Goal: Information Seeking & Learning: Learn about a topic

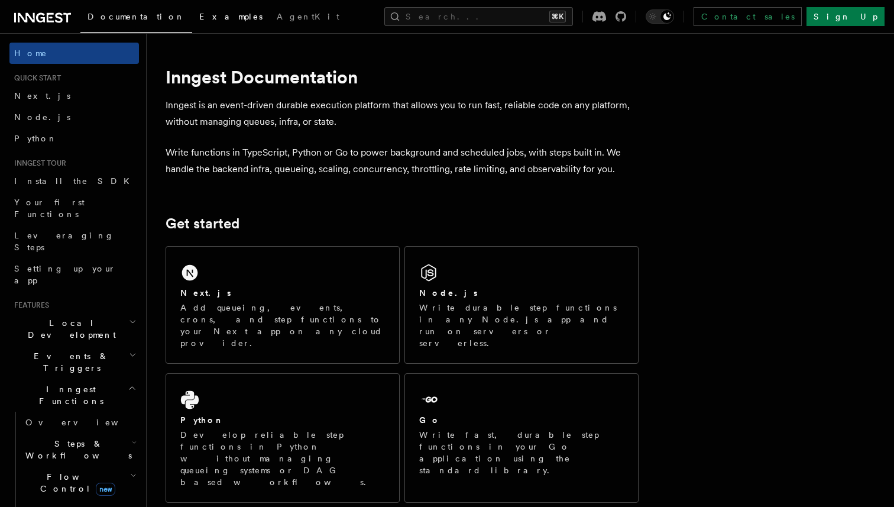
click at [199, 16] on span "Examples" at bounding box center [230, 16] width 63 height 9
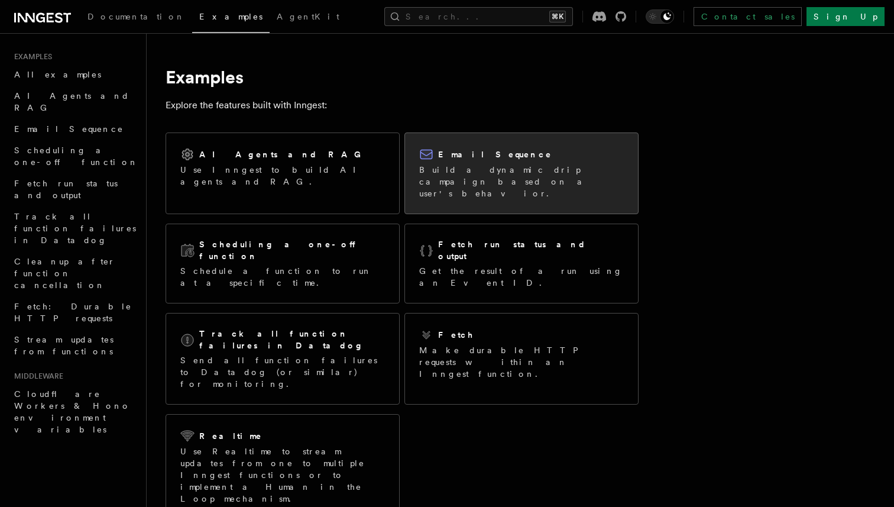
click at [459, 168] on p "Build a dynamic drip campaign based on a user's behavior." at bounding box center [521, 181] width 204 height 35
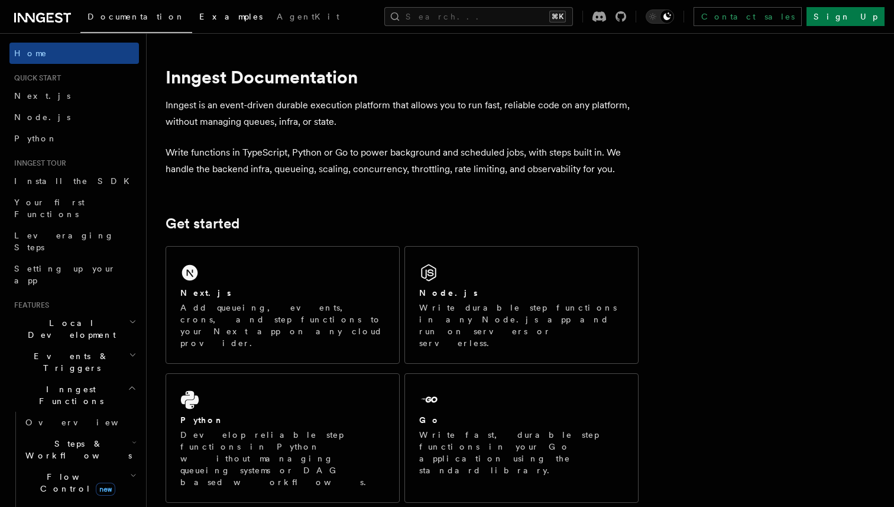
click at [199, 15] on span "Examples" at bounding box center [230, 16] width 63 height 9
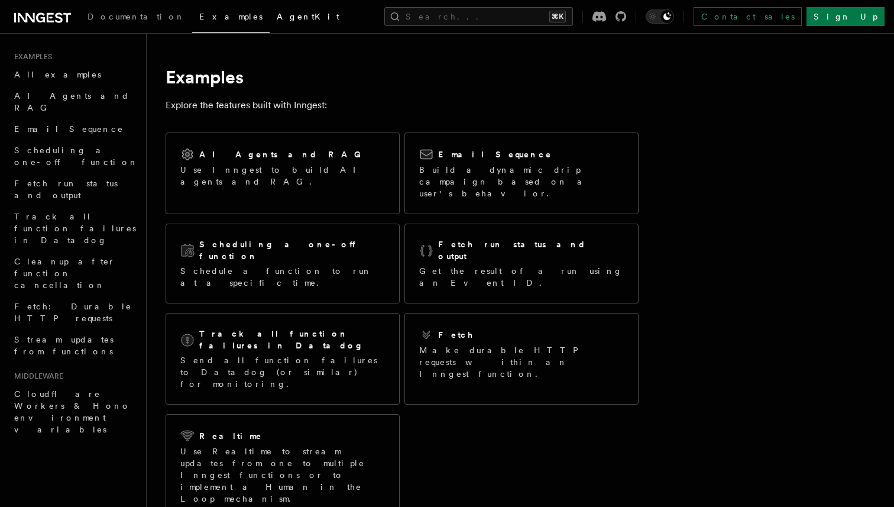
click at [277, 14] on span "AgentKit" at bounding box center [308, 16] width 63 height 9
click at [119, 19] on span "Documentation" at bounding box center [136, 16] width 98 height 9
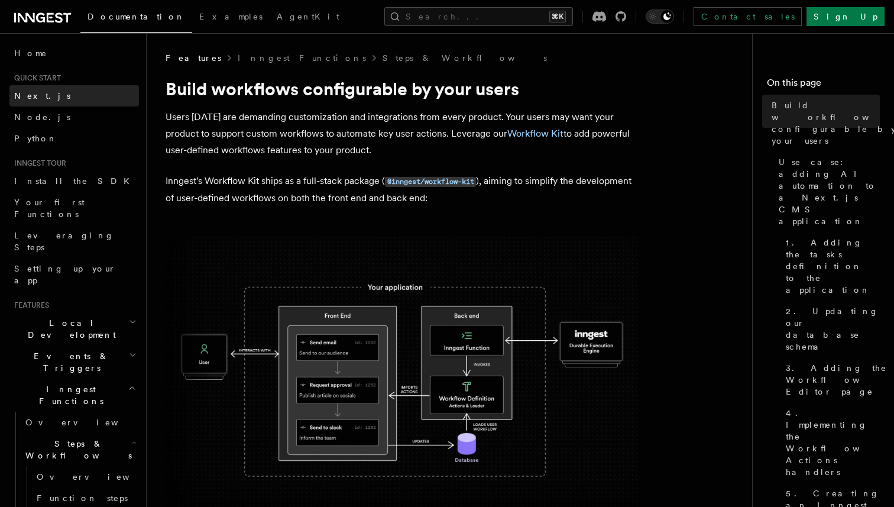
click at [46, 91] on link "Next.js" at bounding box center [73, 95] width 129 height 21
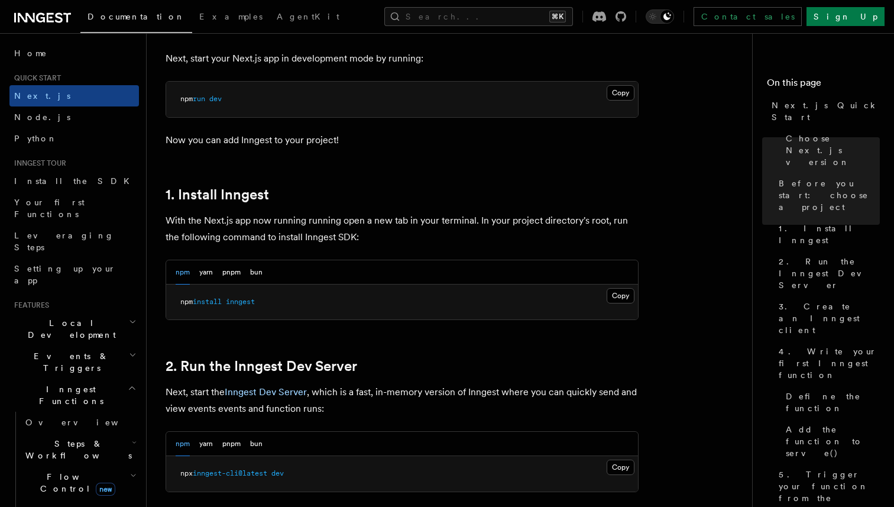
scroll to position [525, 0]
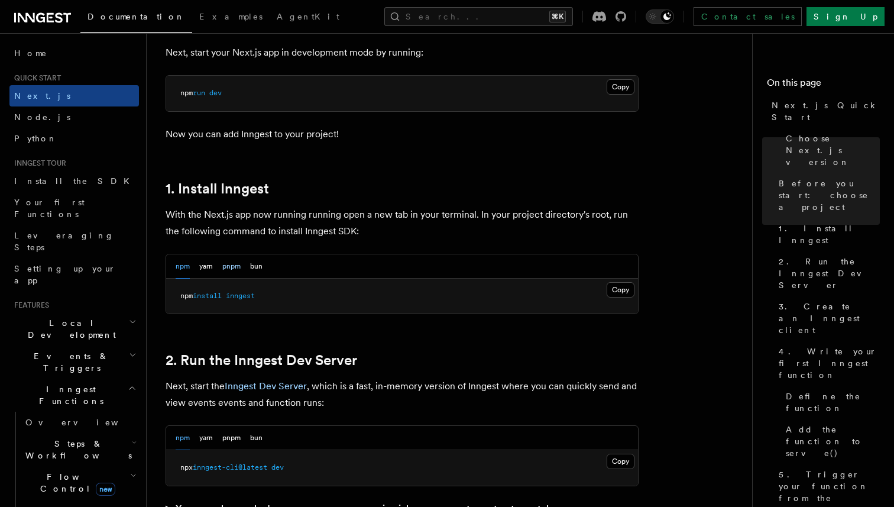
click at [229, 266] on button "pnpm" at bounding box center [231, 266] width 18 height 24
click at [619, 292] on button "Copy Copied" at bounding box center [620, 289] width 28 height 15
click at [57, 113] on link "Node.js" at bounding box center [73, 116] width 129 height 21
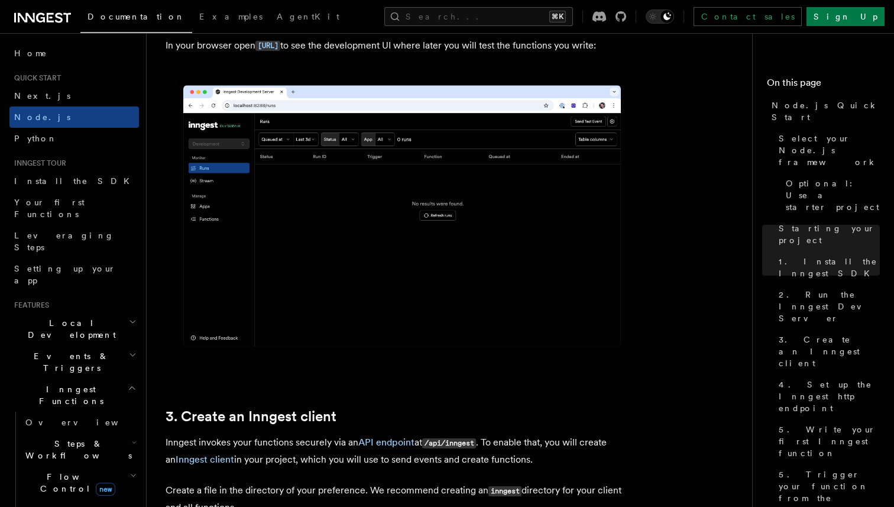
scroll to position [1417, 0]
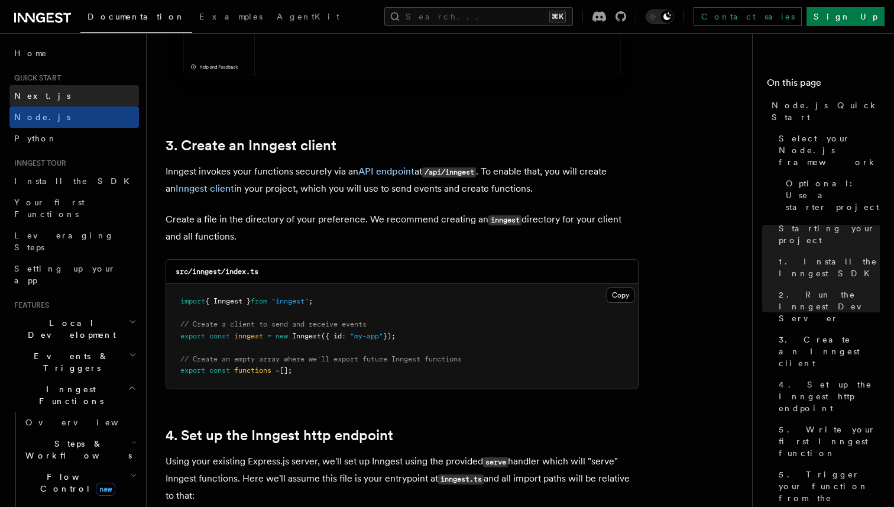
click at [63, 85] on link "Next.js" at bounding box center [73, 95] width 129 height 21
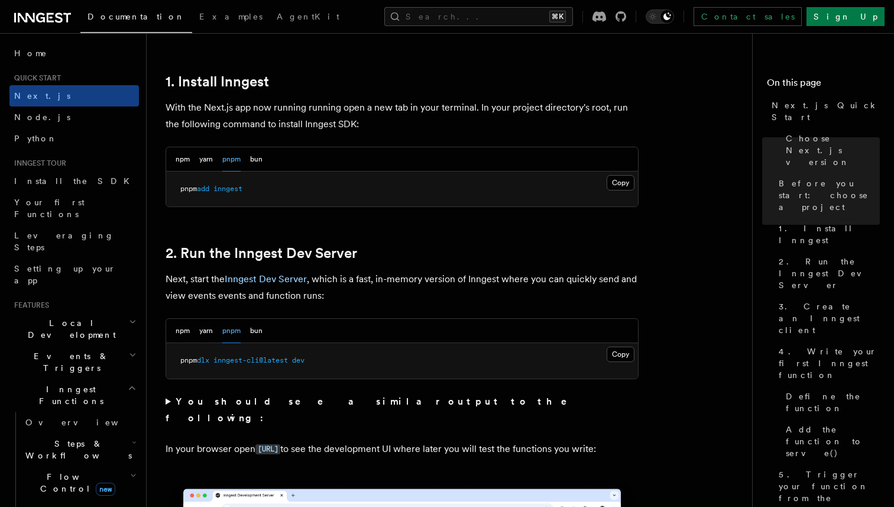
scroll to position [637, 0]
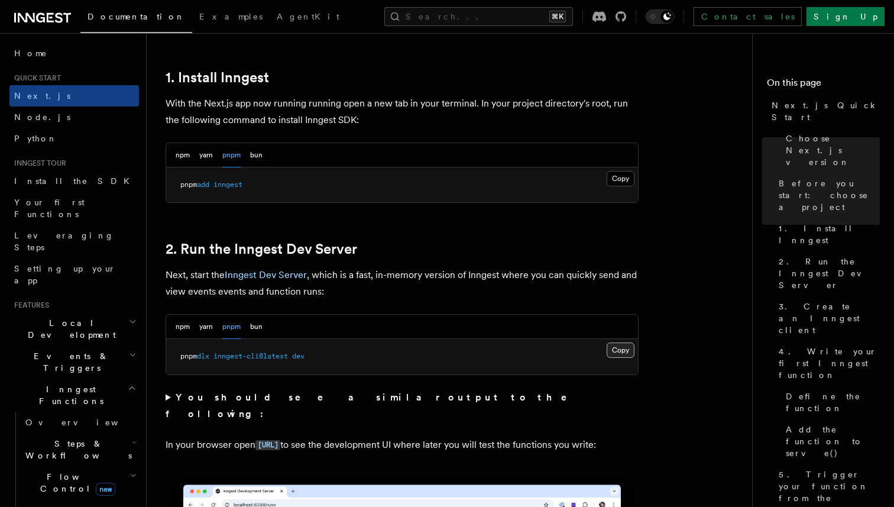
click at [619, 352] on button "Copy Copied" at bounding box center [620, 349] width 28 height 15
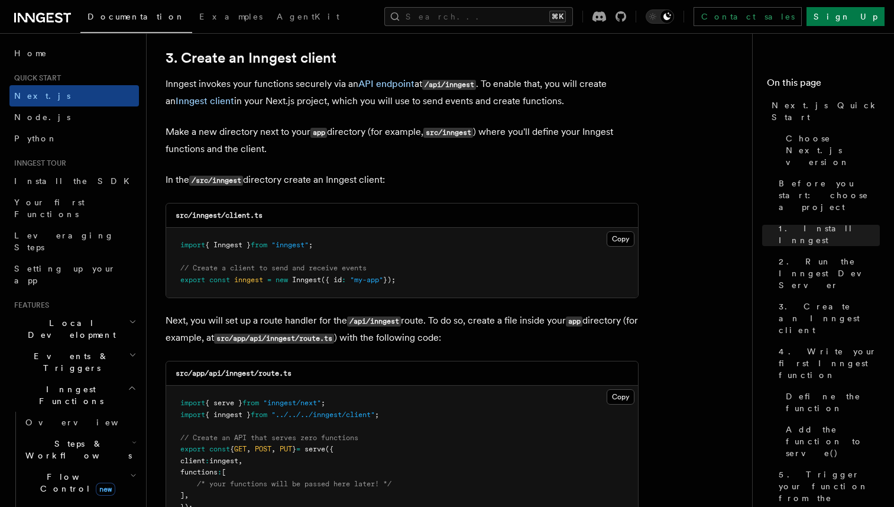
scroll to position [1416, 0]
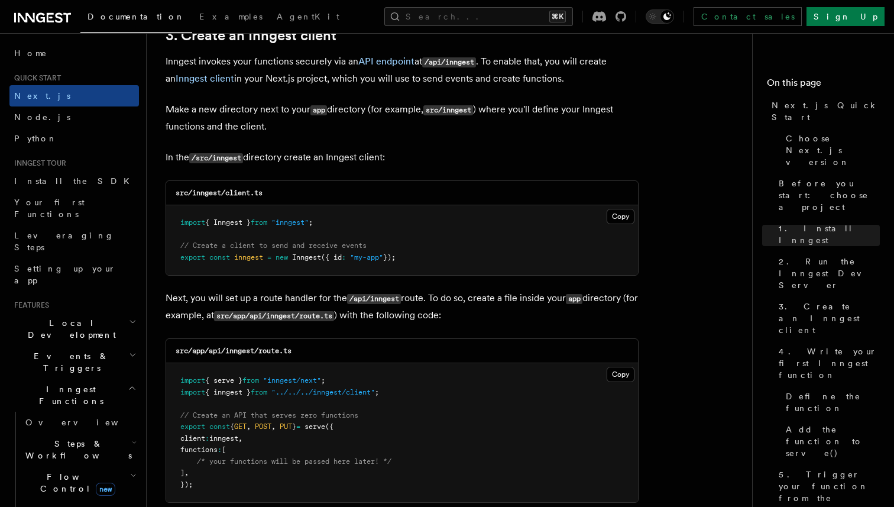
click at [398, 242] on pre "import { Inngest } from "inngest" ; // Create a client to send and receive even…" at bounding box center [402, 240] width 472 height 70
click at [573, 207] on pre "import { Inngest } from "inngest" ; // Create a client to send and receive even…" at bounding box center [402, 240] width 472 height 70
click at [611, 215] on button "Copy Copied" at bounding box center [620, 216] width 28 height 15
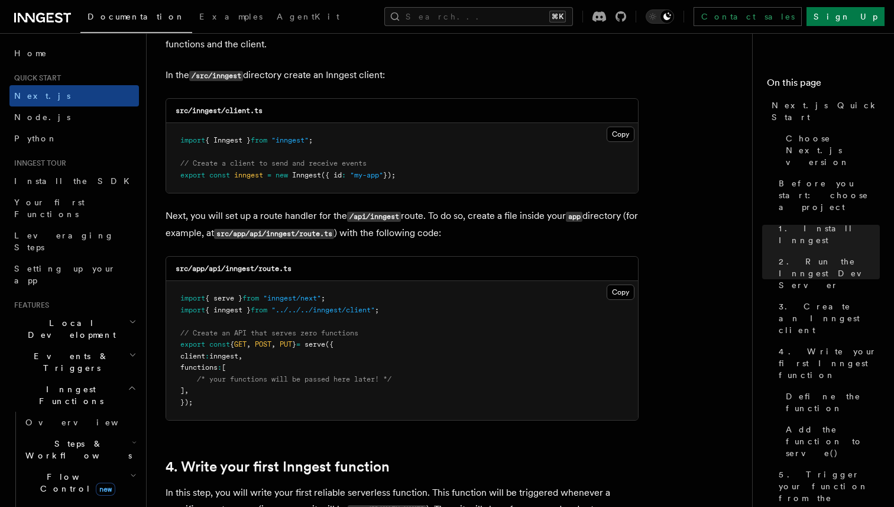
scroll to position [1501, 0]
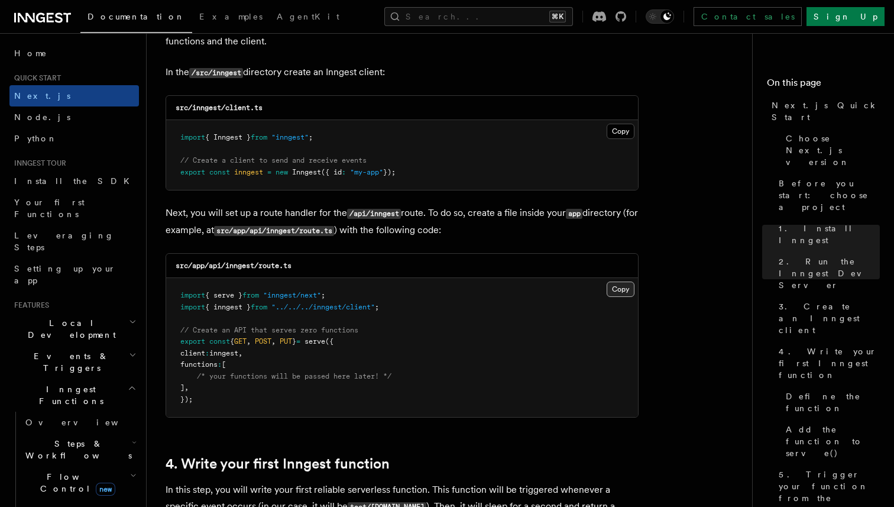
click at [622, 286] on button "Copy Copied" at bounding box center [620, 288] width 28 height 15
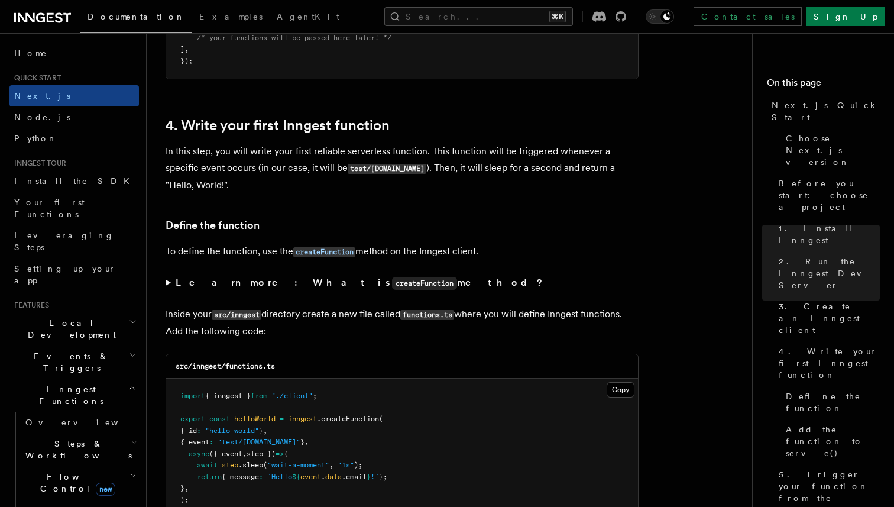
scroll to position [1842, 0]
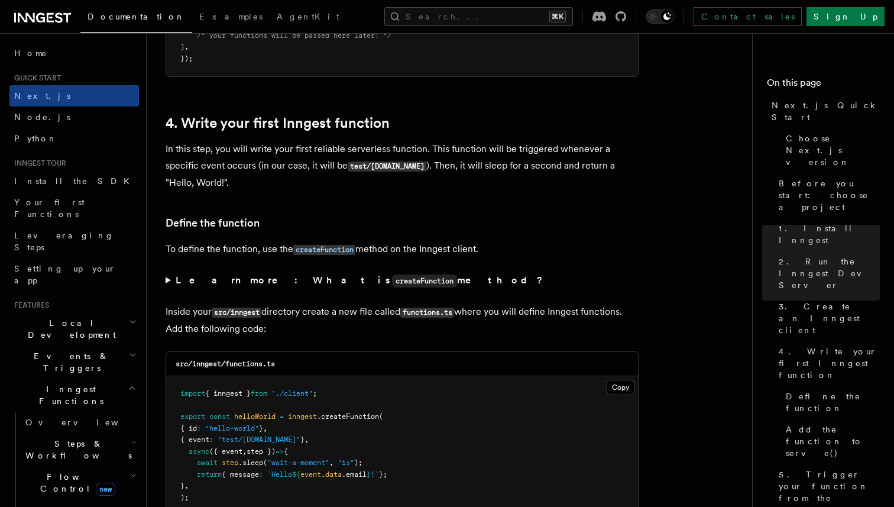
click at [168, 289] on summary "Learn more: What is createFunction method?" at bounding box center [401, 280] width 473 height 17
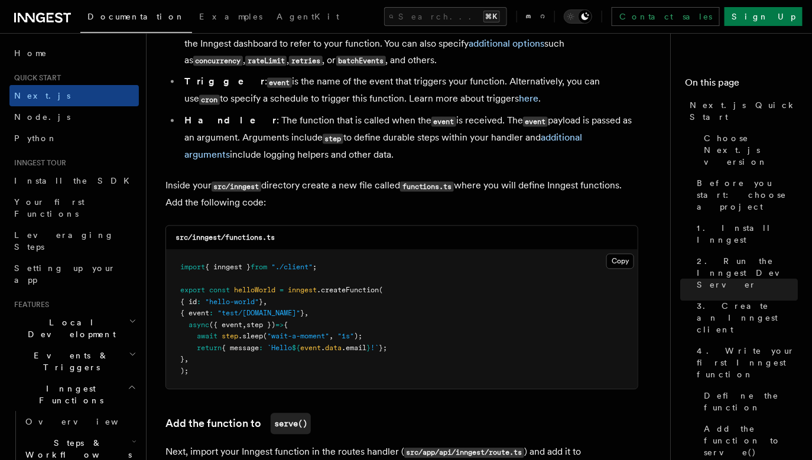
scroll to position [2163, 0]
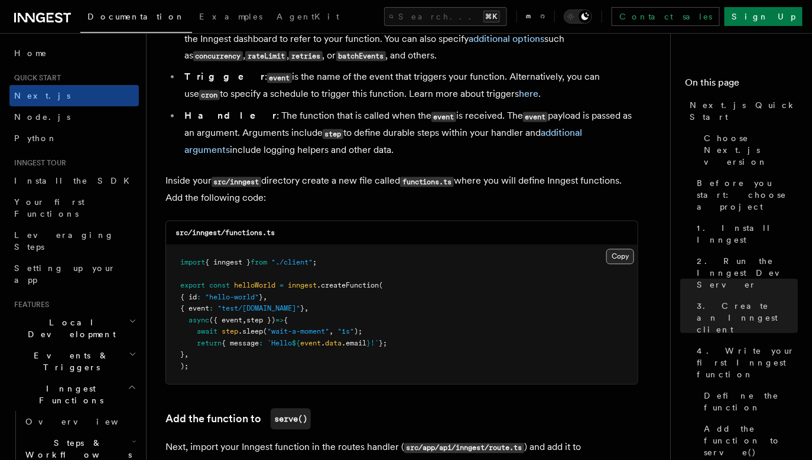
click at [616, 263] on button "Copy Copied" at bounding box center [620, 256] width 28 height 15
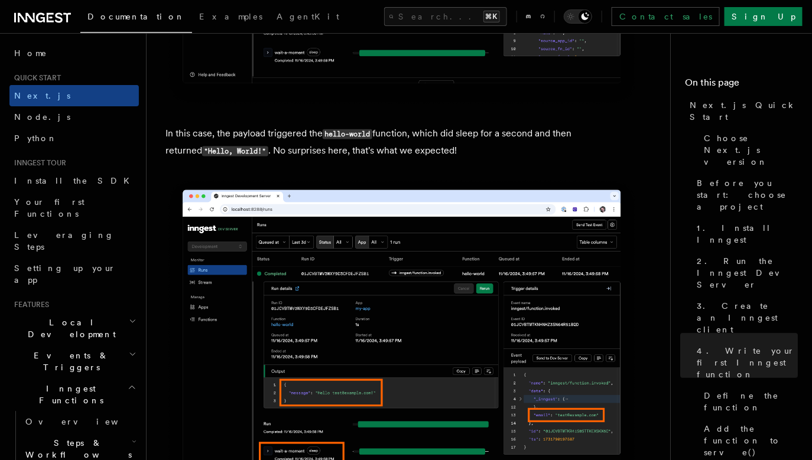
scroll to position [4895, 0]
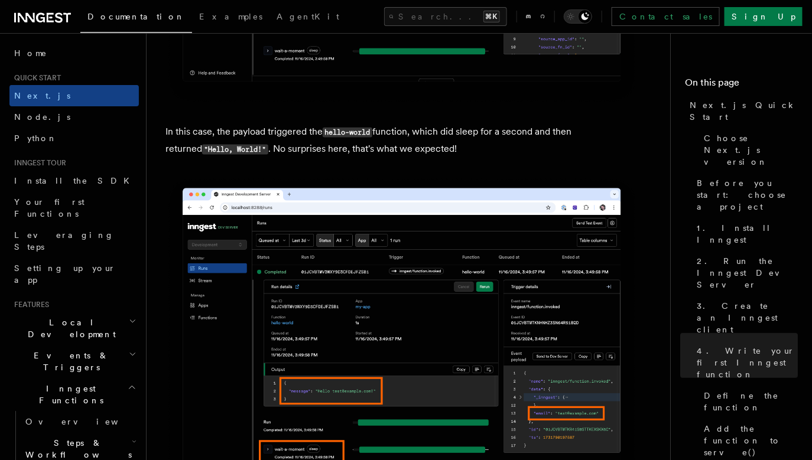
click at [286, 152] on p "In this case, the payload triggered the hello-world function, which did sleep f…" at bounding box center [401, 141] width 473 height 34
click at [328, 158] on p "In this case, the payload triggered the hello-world function, which did sleep f…" at bounding box center [401, 141] width 473 height 34
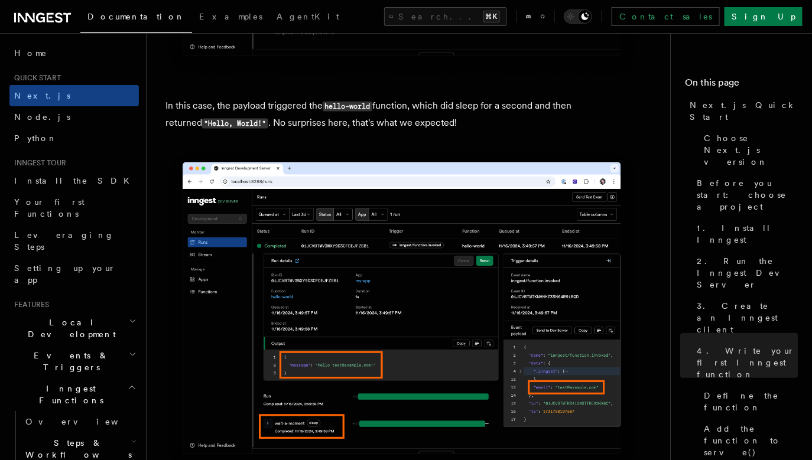
scroll to position [4922, 0]
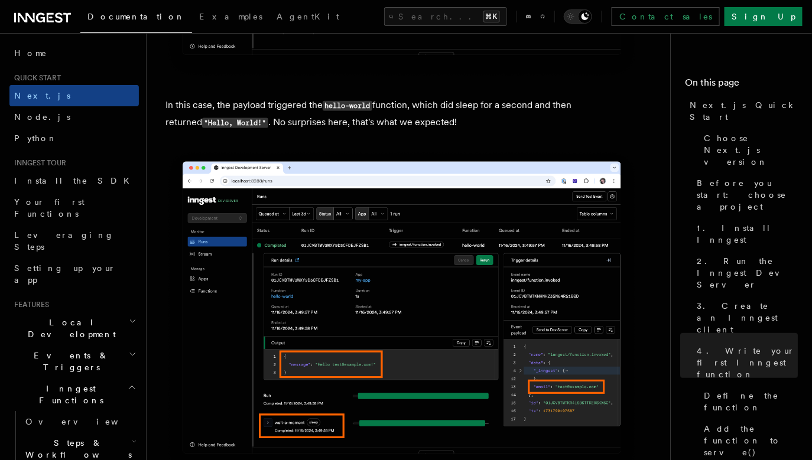
click at [323, 129] on p "In this case, the payload triggered the hello-world function, which did sleep f…" at bounding box center [401, 114] width 473 height 34
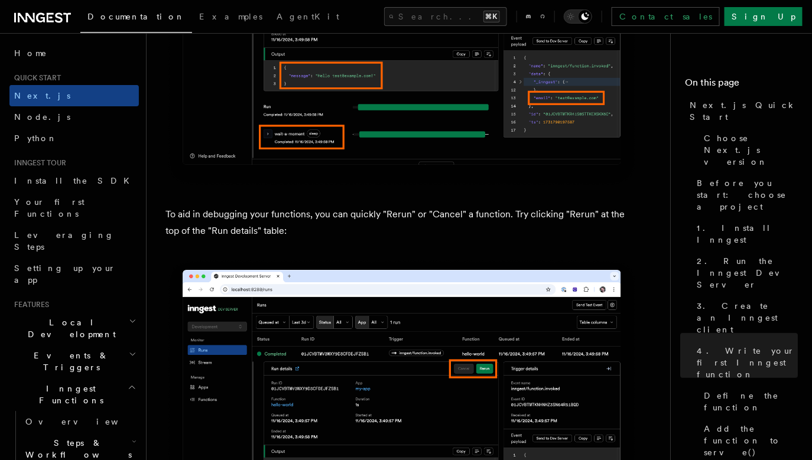
scroll to position [5216, 0]
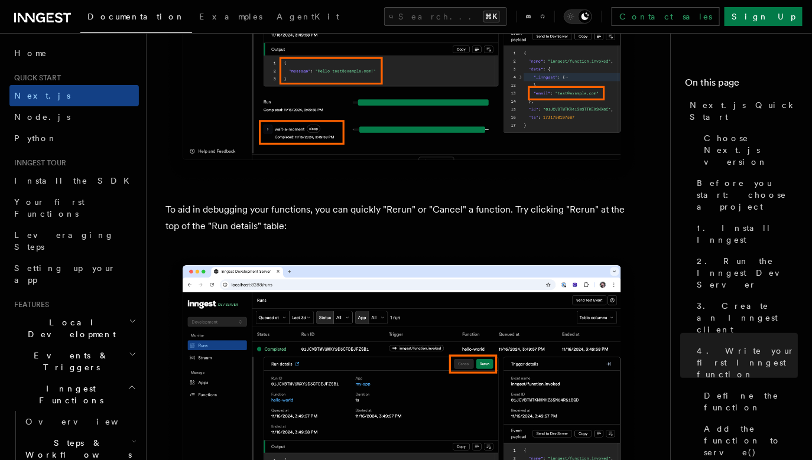
click at [288, 207] on p "To aid in debugging your functions, you can quickly "Rerun" or "Cancel" a funct…" at bounding box center [401, 218] width 473 height 33
click at [318, 207] on p "To aid in debugging your functions, you can quickly "Rerun" or "Cancel" a funct…" at bounding box center [401, 218] width 473 height 33
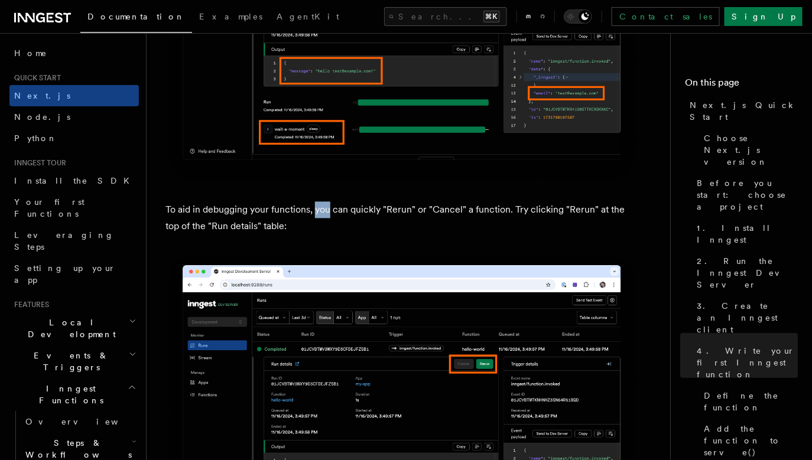
click at [318, 207] on p "To aid in debugging your functions, you can quickly "Rerun" or "Cancel" a funct…" at bounding box center [401, 218] width 473 height 33
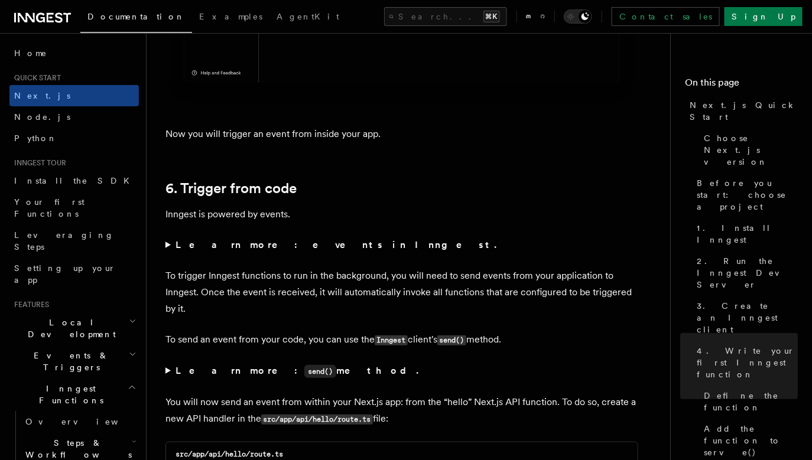
scroll to position [6045, 0]
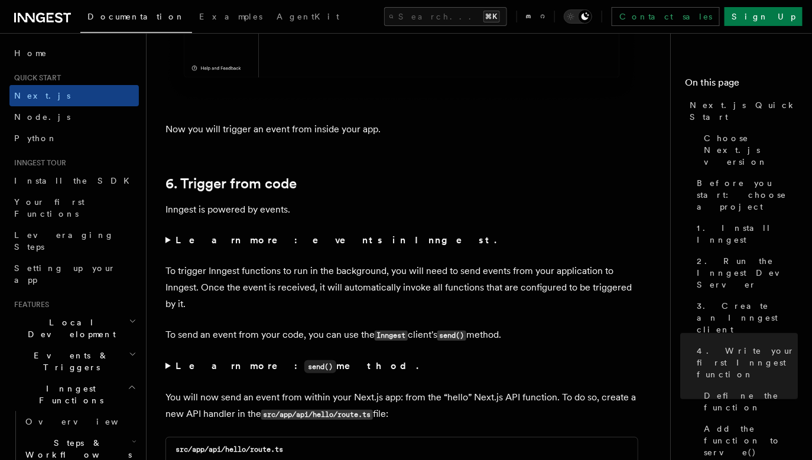
click at [170, 243] on summary "Learn more: events in Inngest." at bounding box center [401, 240] width 473 height 17
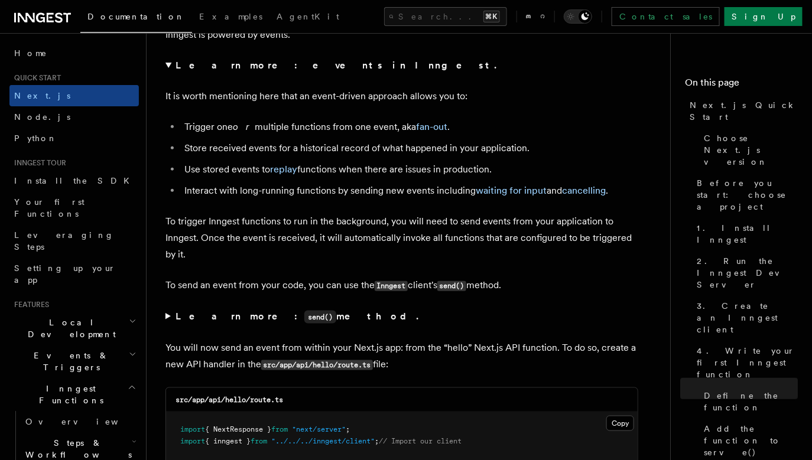
scroll to position [6231, 0]
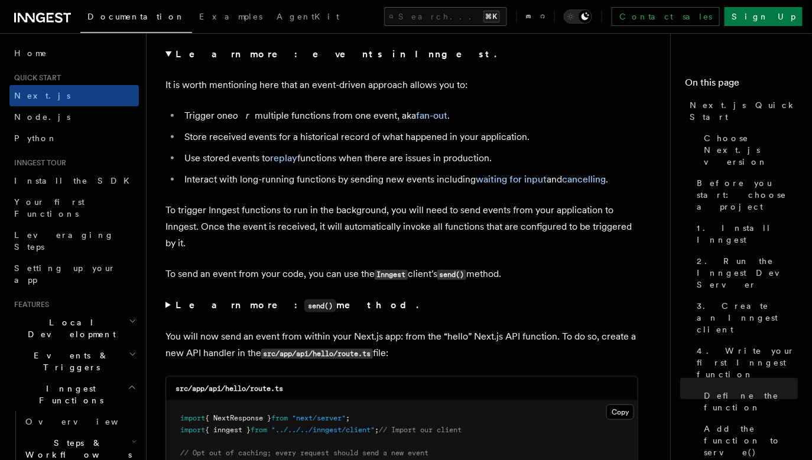
click at [202, 210] on p "To trigger Inngest functions to run in the background, you will need to send ev…" at bounding box center [401, 227] width 473 height 50
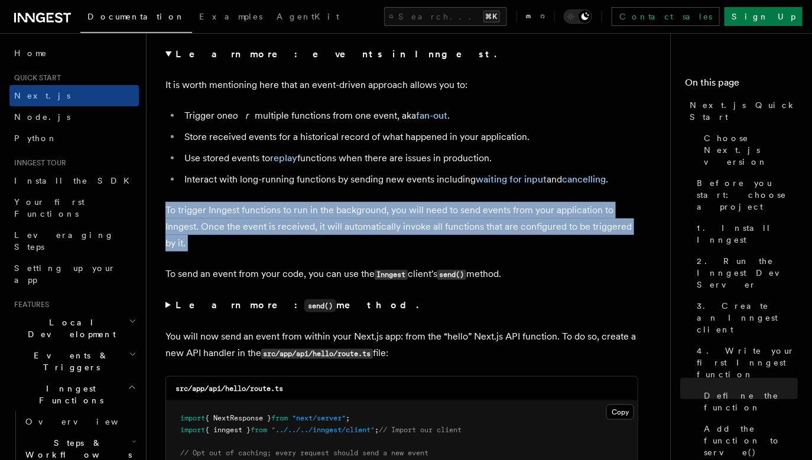
click at [235, 210] on p "To trigger Inngest functions to run in the background, you will need to send ev…" at bounding box center [401, 227] width 473 height 50
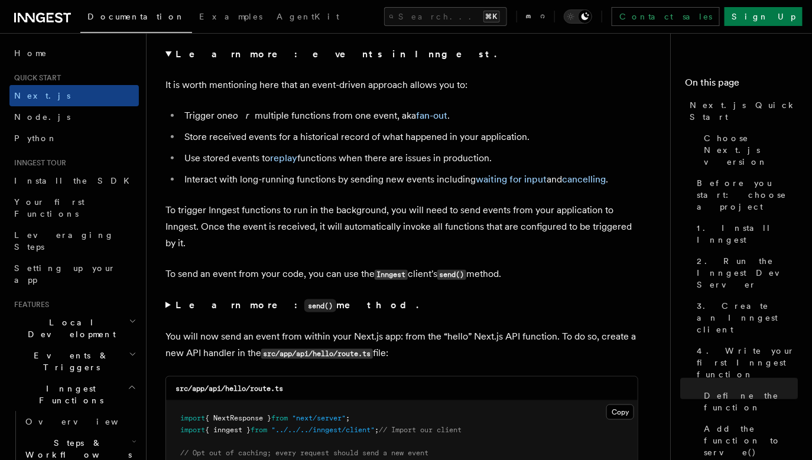
click at [170, 310] on summary "Learn more: send() method." at bounding box center [401, 305] width 473 height 17
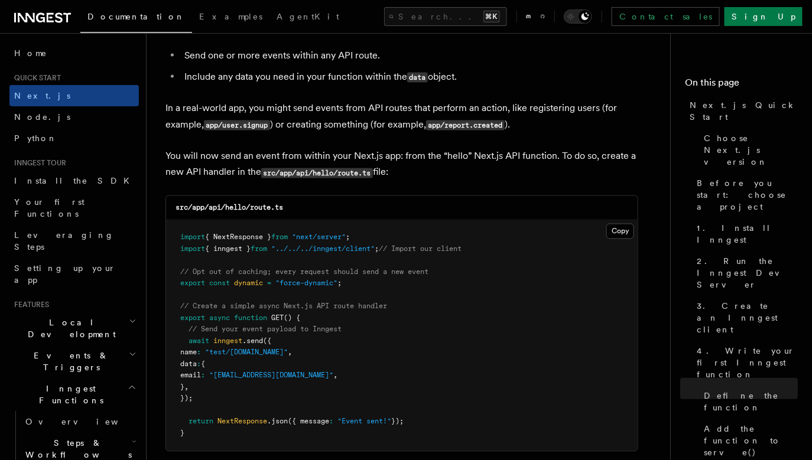
scroll to position [6555, 0]
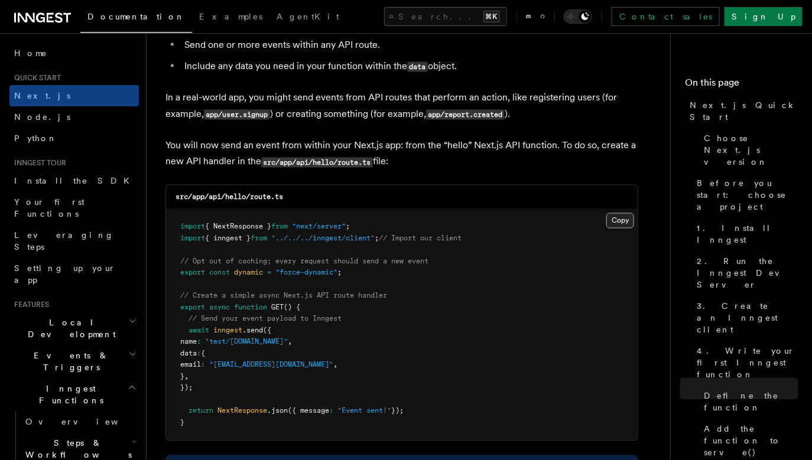
click at [629, 229] on button "Copy Copied" at bounding box center [620, 220] width 28 height 15
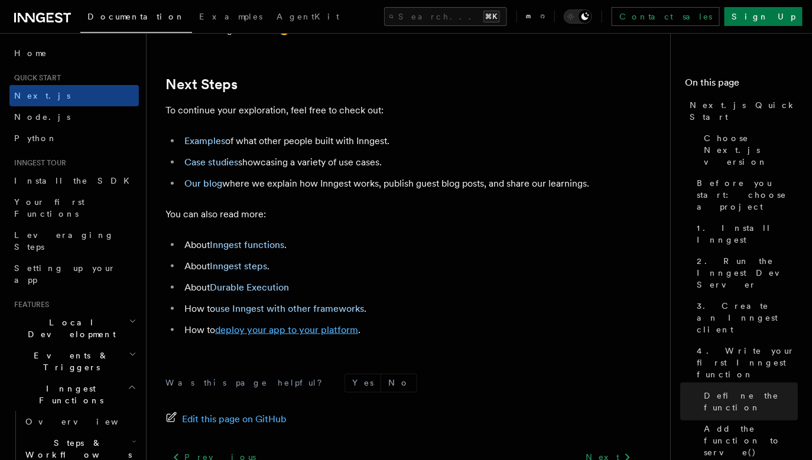
scroll to position [7820, 0]
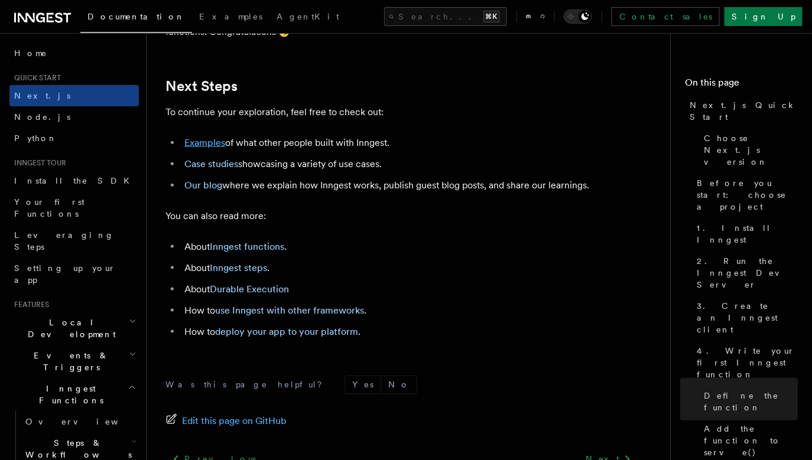
click at [216, 148] on link "Examples" at bounding box center [204, 142] width 41 height 11
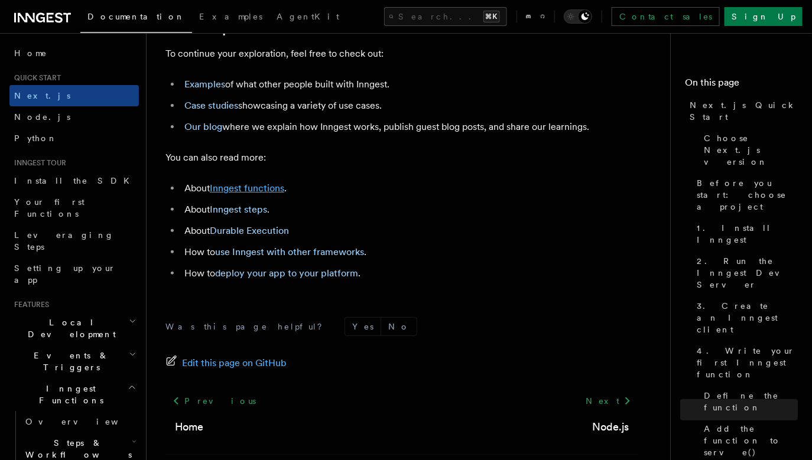
scroll to position [7415, 0]
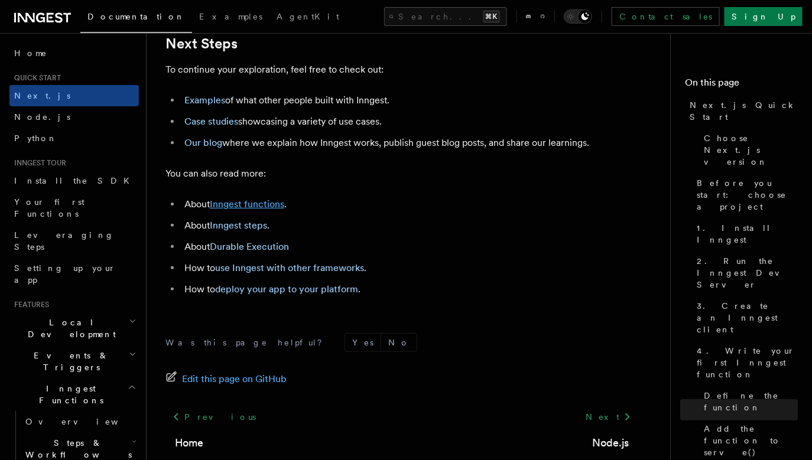
click at [242, 210] on link "Inngest functions" at bounding box center [247, 204] width 74 height 11
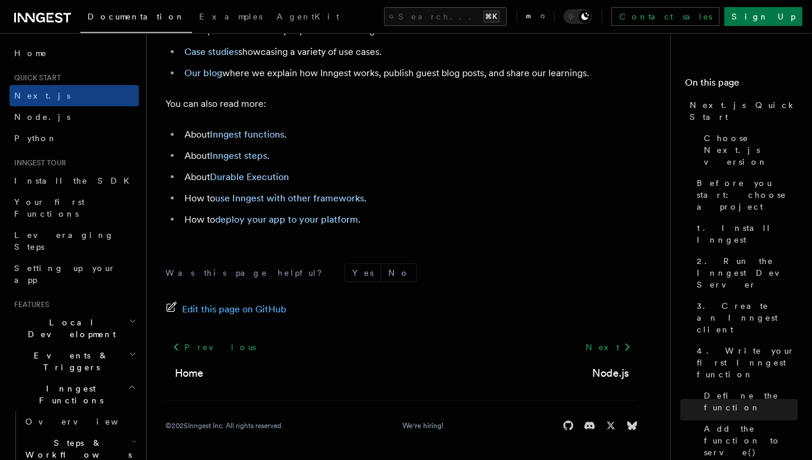
scroll to position [7494, 0]
click at [255, 140] on link "Inngest functions" at bounding box center [247, 134] width 74 height 11
click at [37, 120] on span "Node.js" at bounding box center [42, 116] width 56 height 9
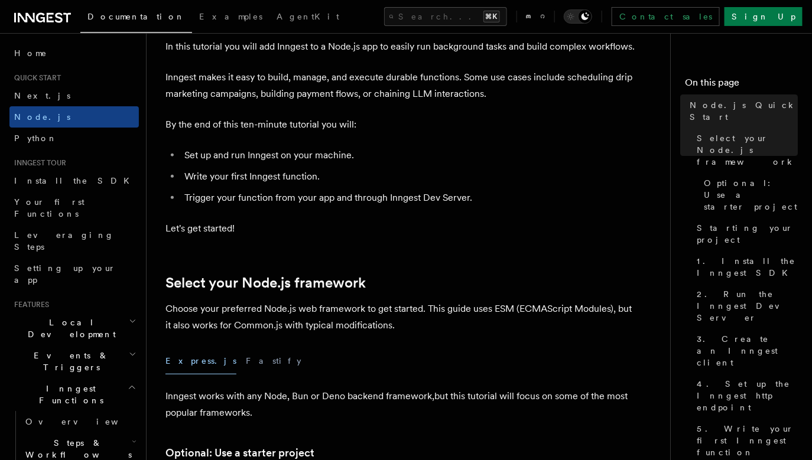
scroll to position [71, 0]
click at [278, 128] on p "By the end of this ten-minute tutorial you will:" at bounding box center [401, 124] width 473 height 17
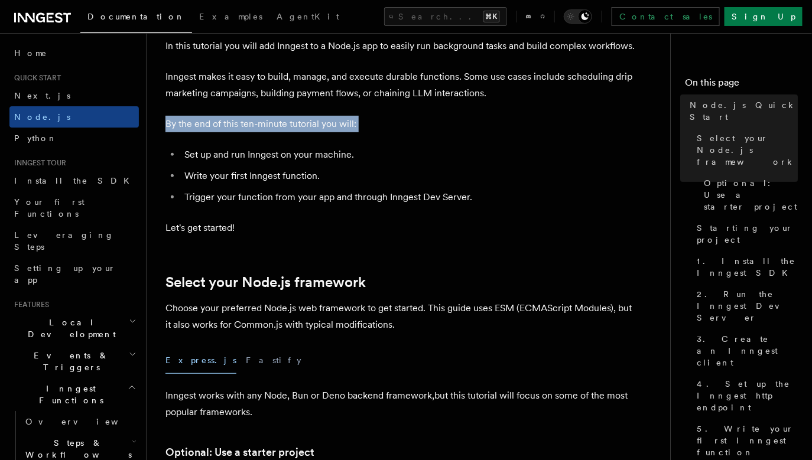
scroll to position [105, 0]
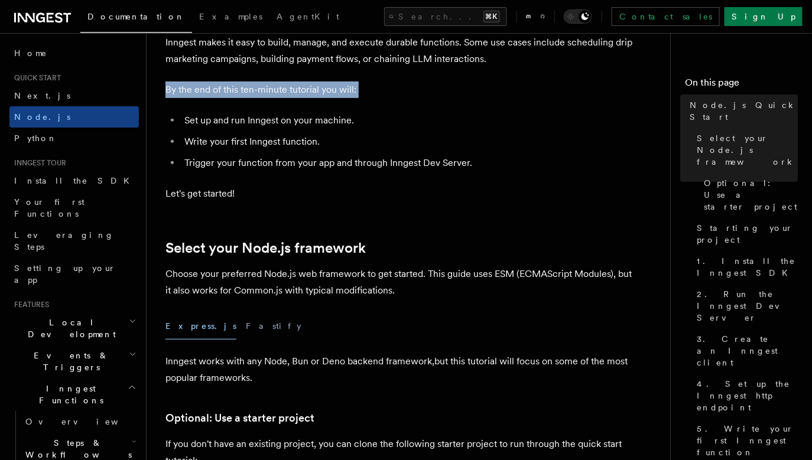
click at [278, 118] on li "Set up and run Inngest on your machine." at bounding box center [409, 120] width 457 height 17
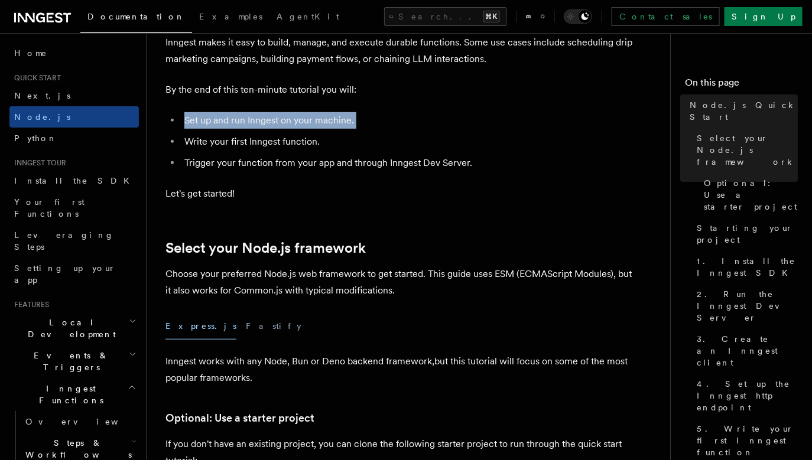
click at [254, 138] on li "Write your first Inngest function." at bounding box center [409, 142] width 457 height 17
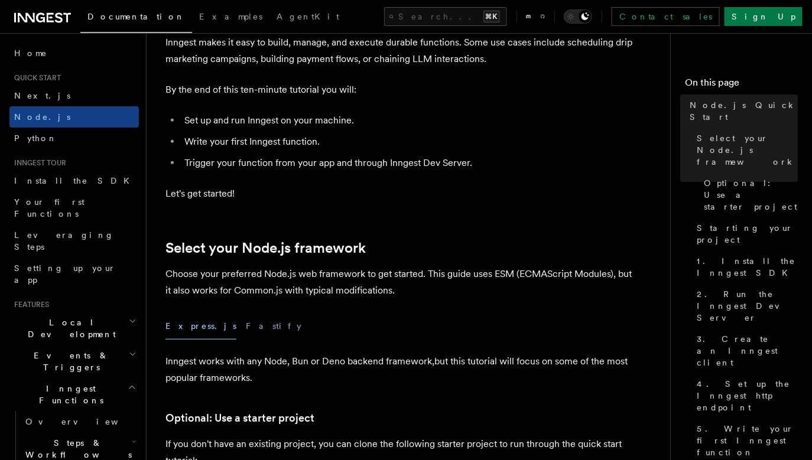
click at [254, 138] on li "Write your first Inngest function." at bounding box center [409, 142] width 457 height 17
click at [241, 161] on li "Trigger your function from your app and through Inngest Dev Server." at bounding box center [409, 163] width 457 height 17
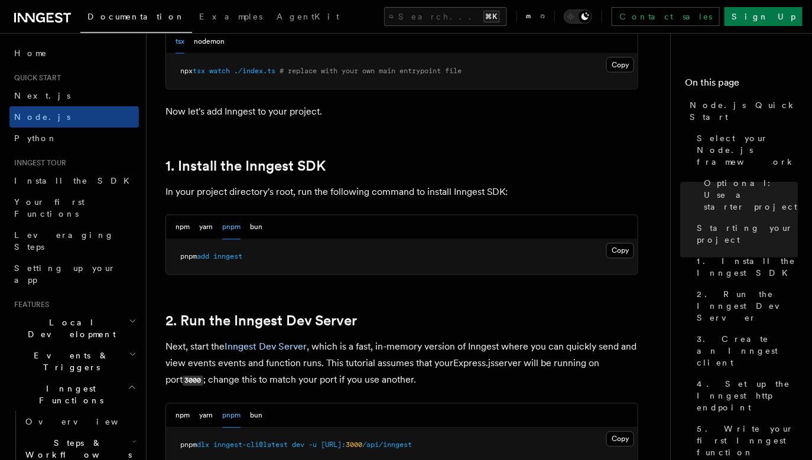
scroll to position [662, 0]
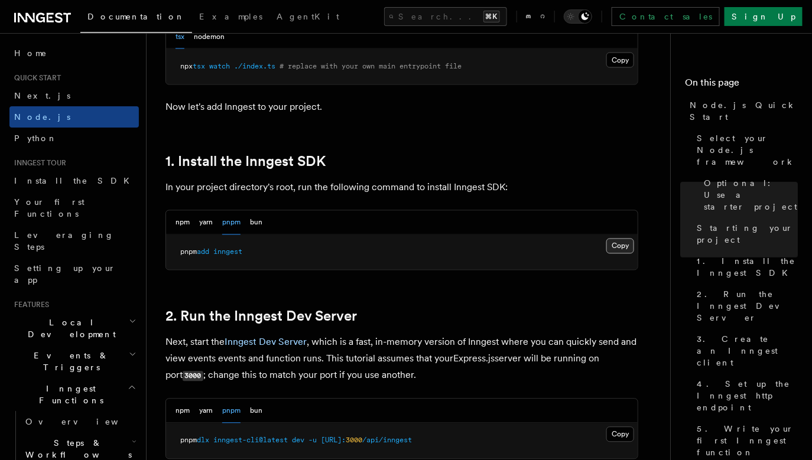
click at [623, 247] on button "Copy Copied" at bounding box center [620, 246] width 28 height 15
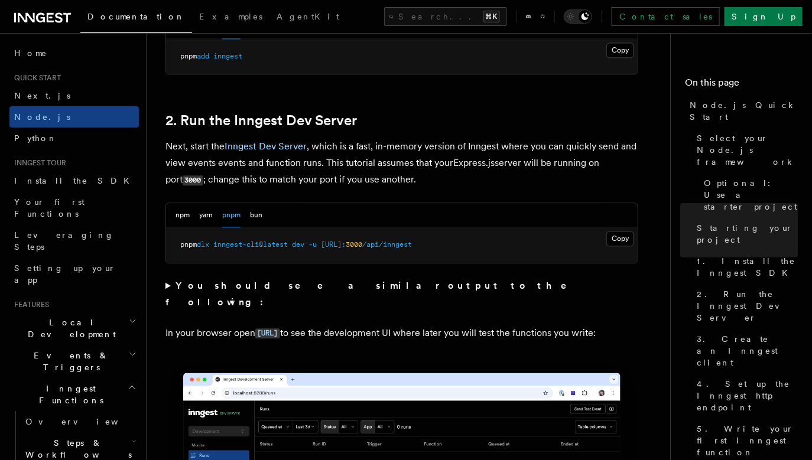
scroll to position [857, 0]
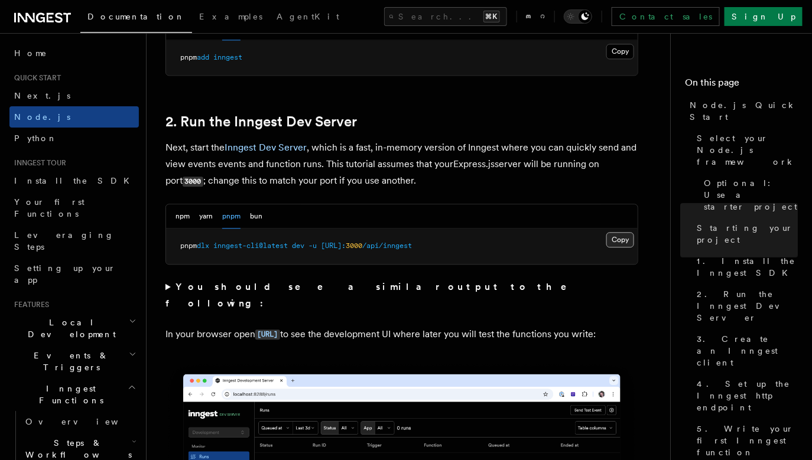
click at [616, 235] on button "Copy Copied" at bounding box center [620, 239] width 28 height 15
click at [624, 241] on button "Copy Copied" at bounding box center [620, 239] width 28 height 15
click at [622, 235] on button "Copy Copied" at bounding box center [620, 239] width 28 height 15
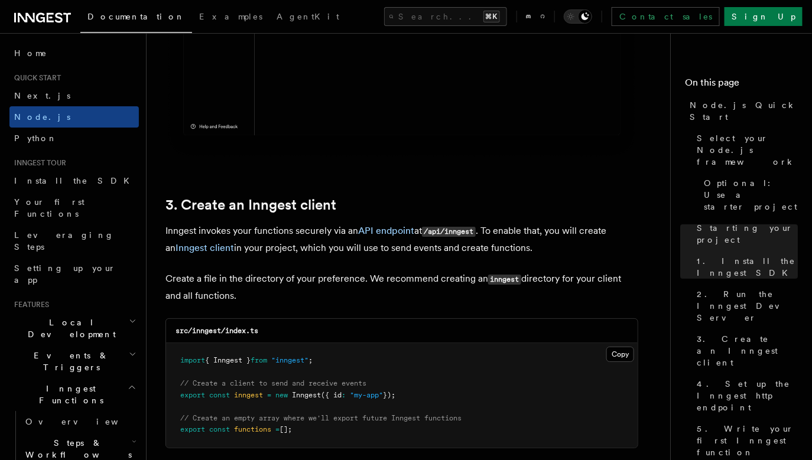
scroll to position [1386, 0]
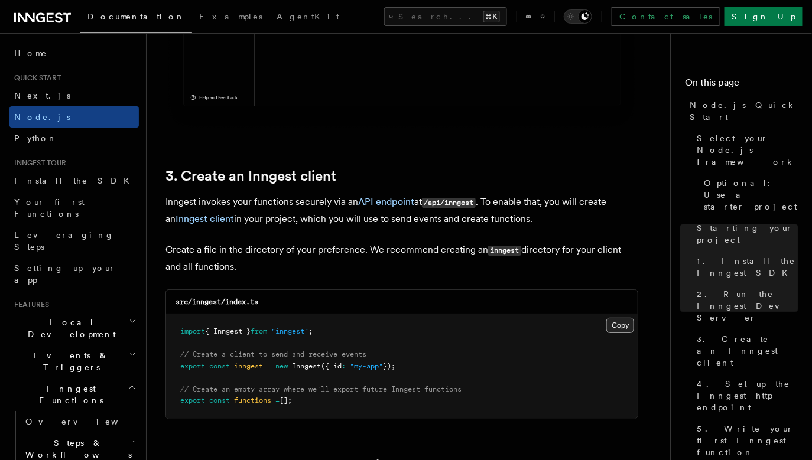
click at [618, 327] on button "Copy Copied" at bounding box center [620, 325] width 28 height 15
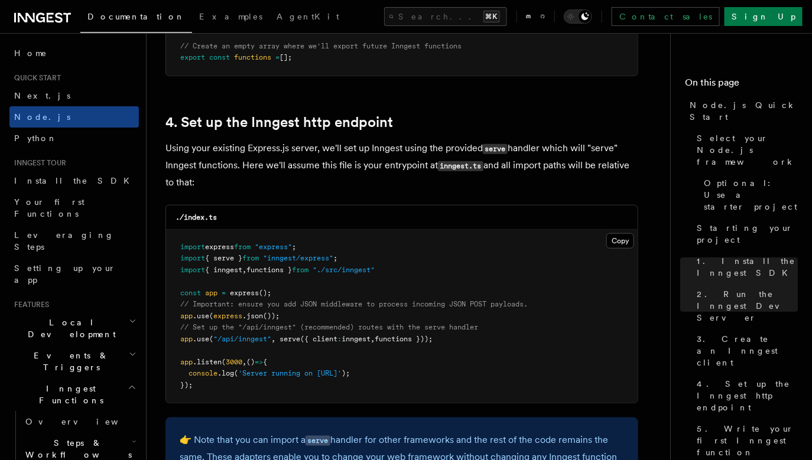
scroll to position [1732, 0]
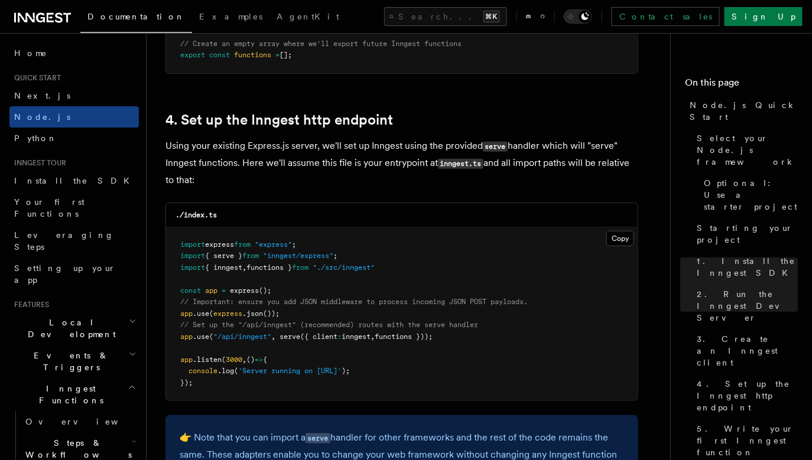
copy code "// Set up the "/api/inngest" (recommended) routes with the serve handler app .u…"
drag, startPoint x: 456, startPoint y: 337, endPoint x: 170, endPoint y: 327, distance: 285.6
click at [170, 327] on pre "import express from "express" ; import { serve } from "inngest/express" ; impor…" at bounding box center [402, 315] width 472 height 174
click at [361, 259] on pre "import express from "express" ; import { serve } from "inngest/express" ; impor…" at bounding box center [402, 315] width 472 height 174
click at [333, 256] on span ""inngest/express"" at bounding box center [298, 256] width 70 height 8
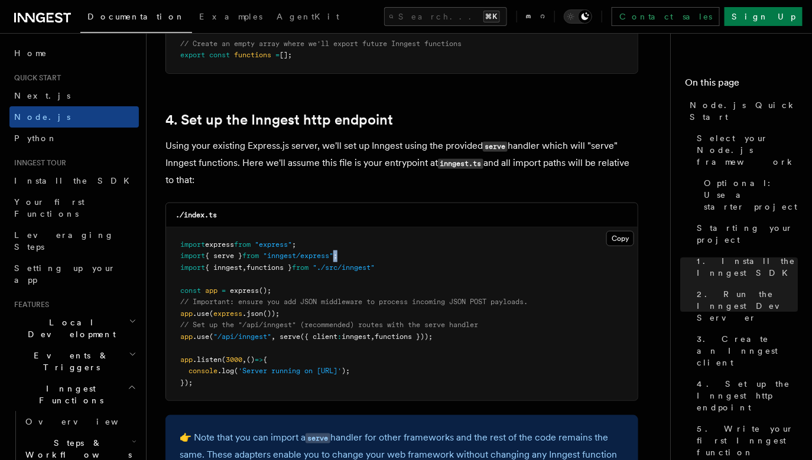
click at [333, 256] on span ""inngest/express"" at bounding box center [298, 256] width 70 height 8
copy code "import { serve } from "inngest/express" ;"
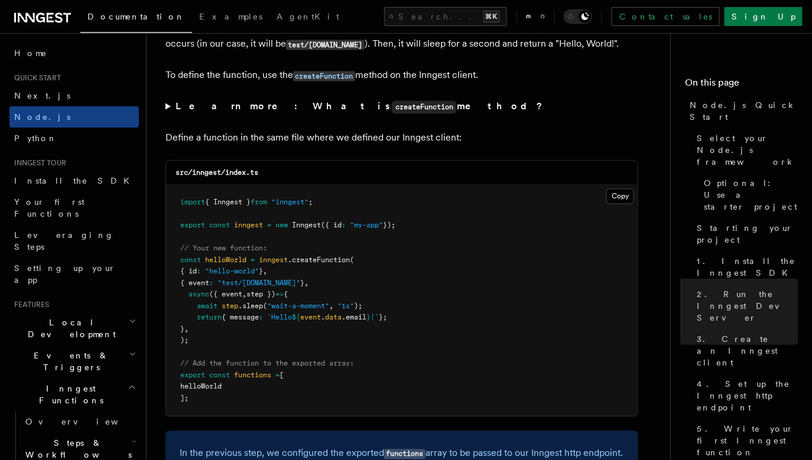
scroll to position [2287, 0]
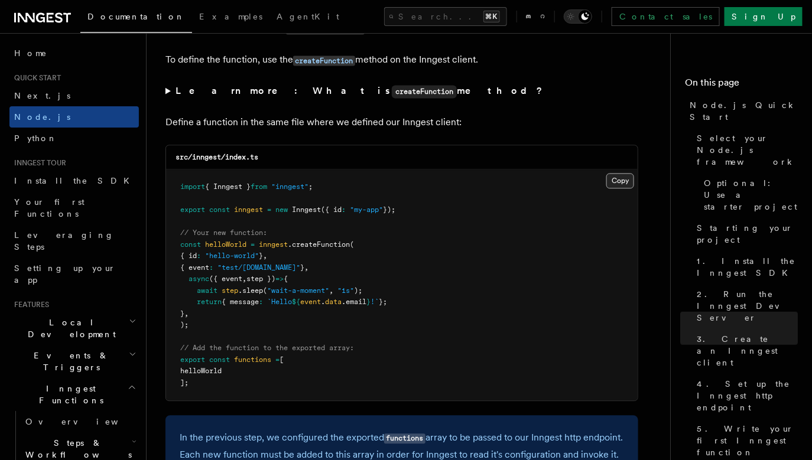
click at [618, 179] on button "Copy Copied" at bounding box center [620, 180] width 28 height 15
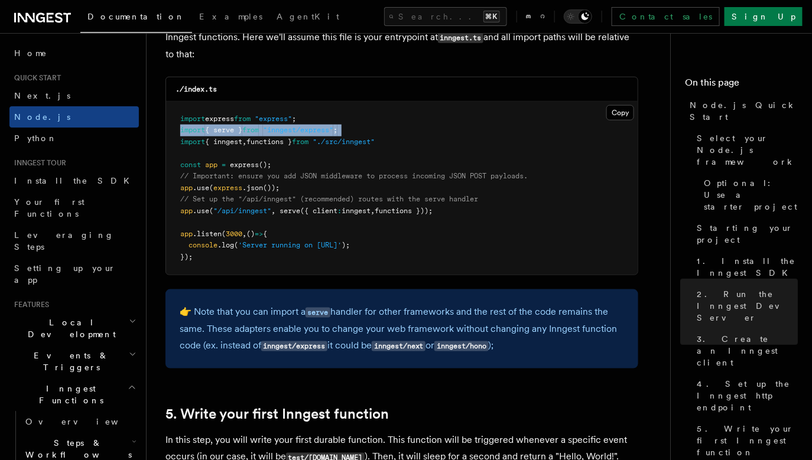
scroll to position [1854, 0]
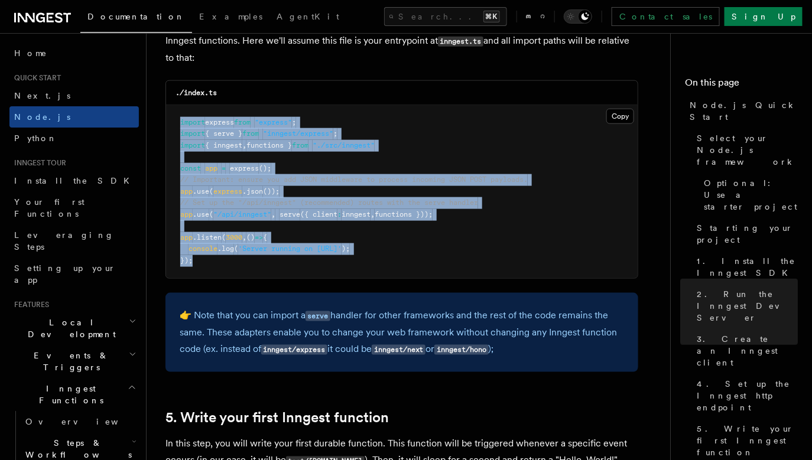
drag, startPoint x: 199, startPoint y: 264, endPoint x: 159, endPoint y: 109, distance: 159.8
copy code "import express from "express" ; import { serve } from "inngest/express" ; impor…"
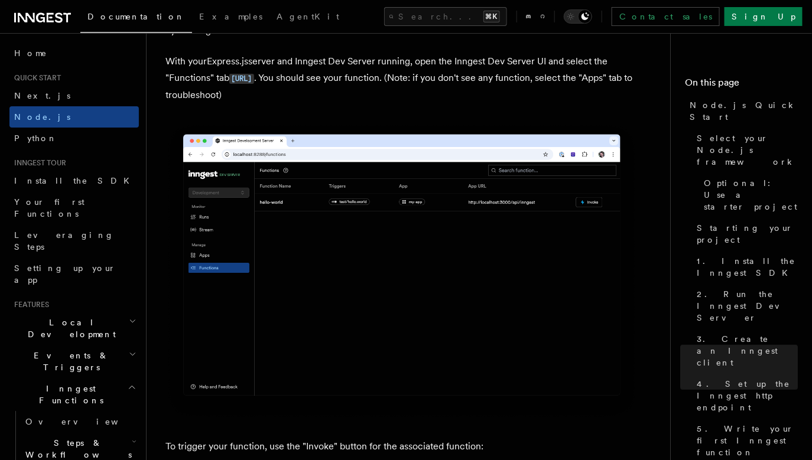
scroll to position [2852, 0]
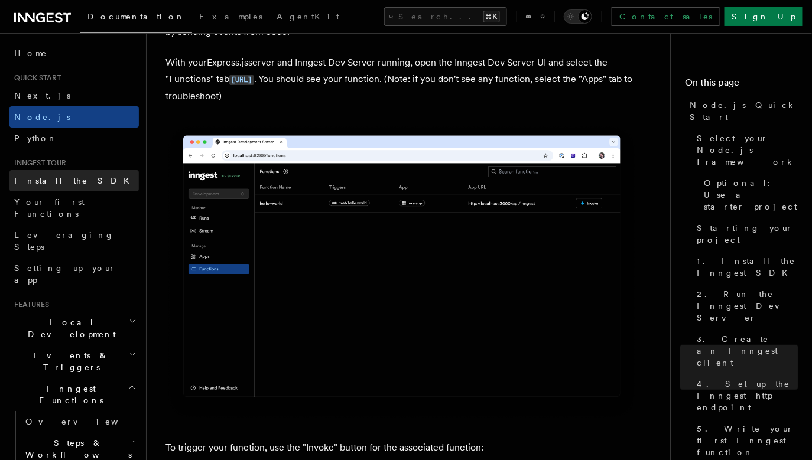
click at [67, 187] on link "Install the SDK" at bounding box center [73, 180] width 129 height 21
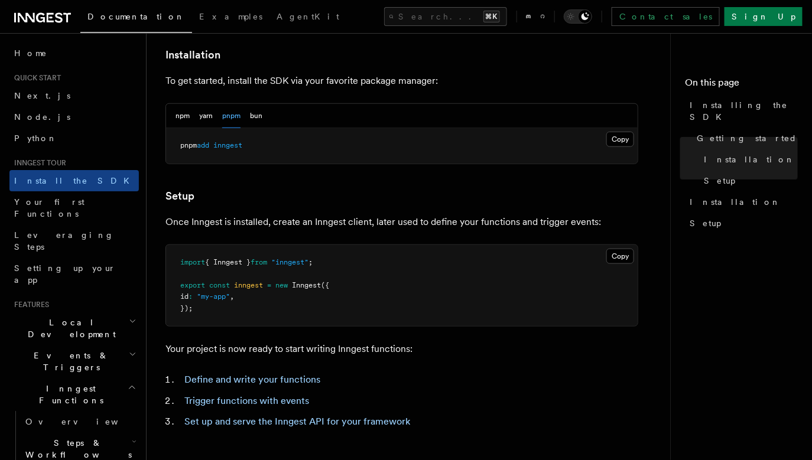
scroll to position [334, 0]
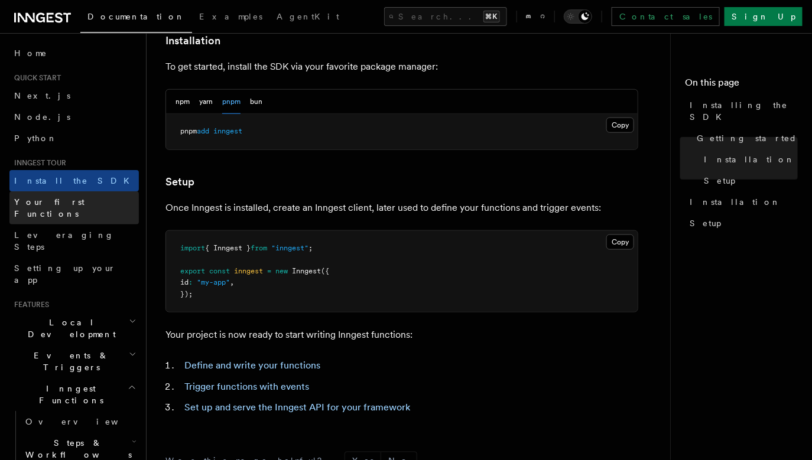
click at [69, 203] on span "Your first Functions" at bounding box center [49, 207] width 70 height 21
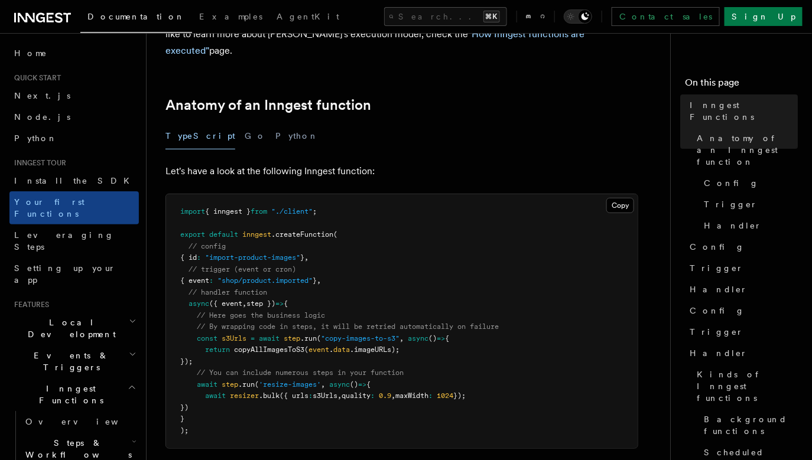
scroll to position [164, 0]
click at [84, 226] on link "Leveraging Steps" at bounding box center [73, 241] width 129 height 33
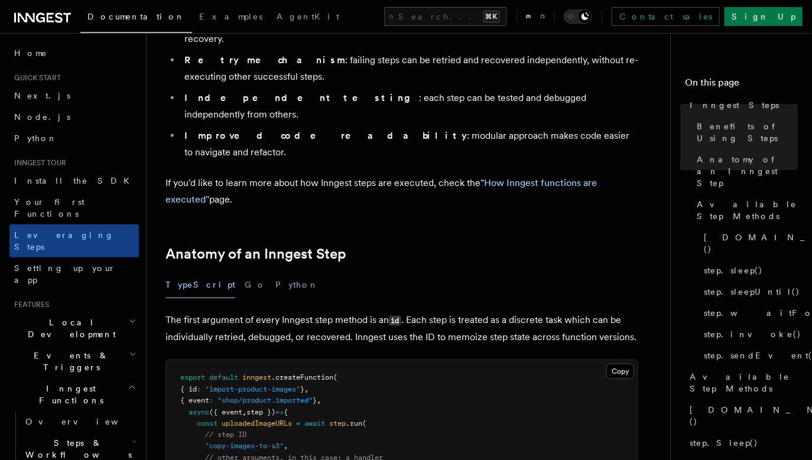
scroll to position [352, 0]
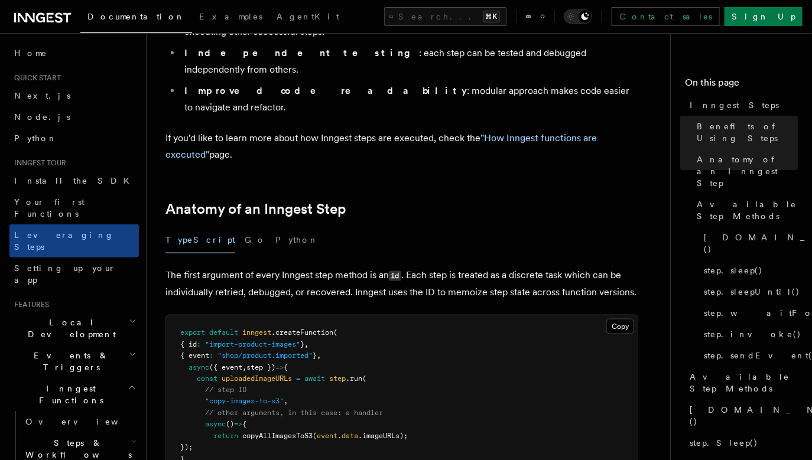
click at [78, 312] on h2 "Local Development" at bounding box center [73, 328] width 129 height 33
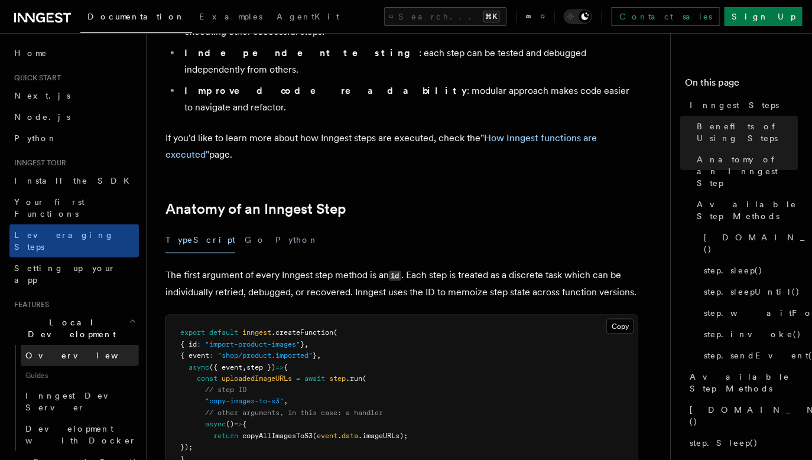
click at [64, 345] on link "Overview" at bounding box center [80, 355] width 118 height 21
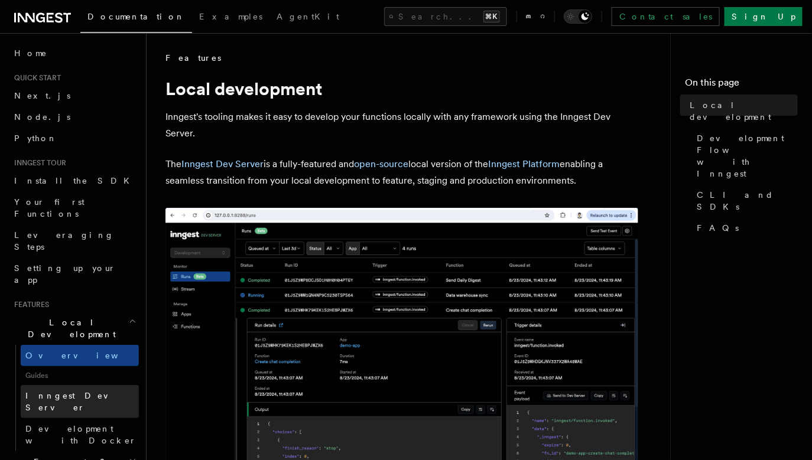
click at [73, 391] on span "Inngest Dev Server" at bounding box center [75, 401] width 101 height 21
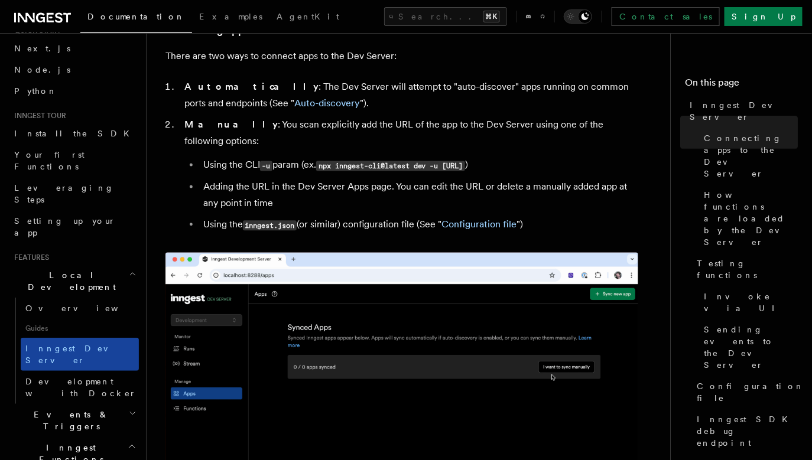
scroll to position [57, 0]
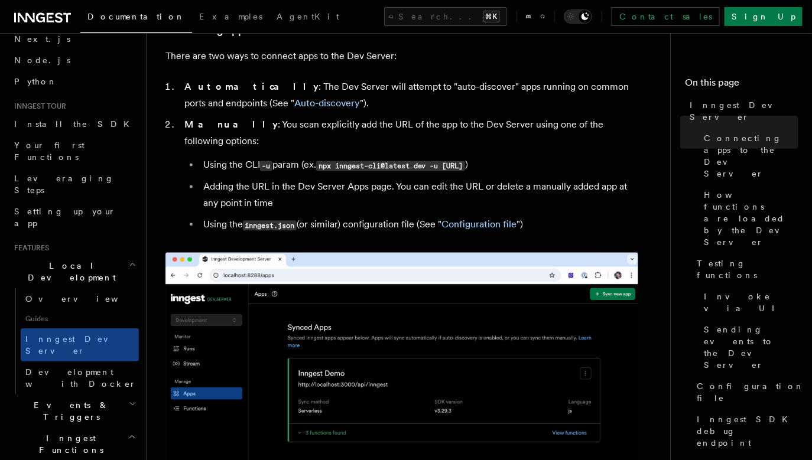
click at [102, 395] on h2 "Events & Triggers" at bounding box center [73, 411] width 129 height 33
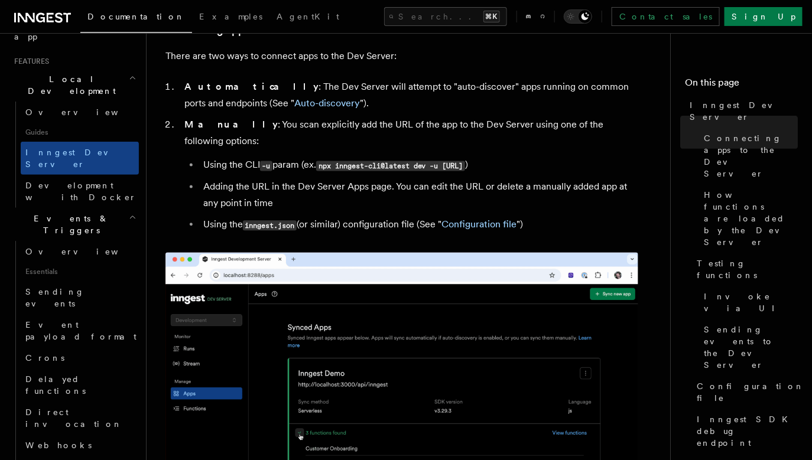
scroll to position [244, 0]
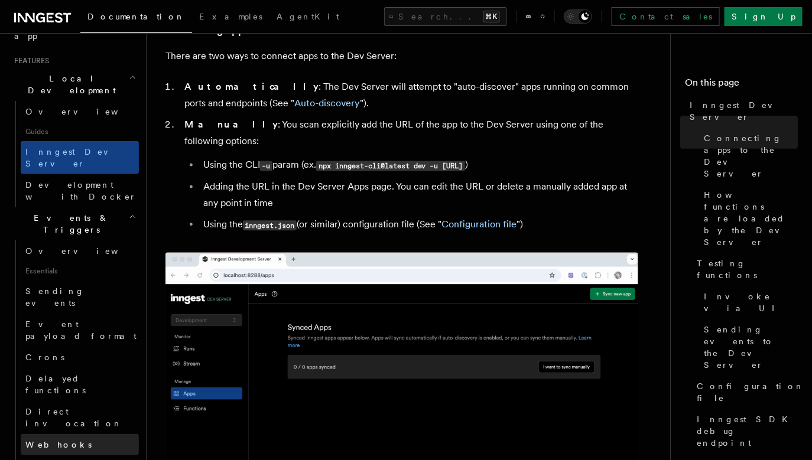
click at [93, 434] on link "Webhooks" at bounding box center [80, 444] width 118 height 21
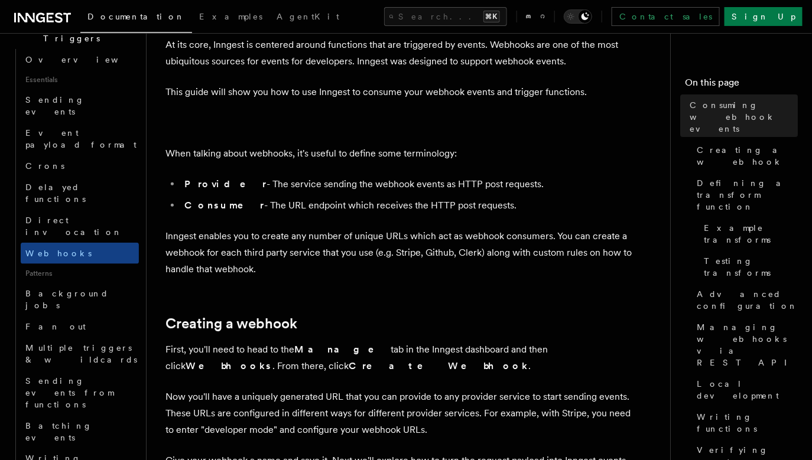
scroll to position [72, 0]
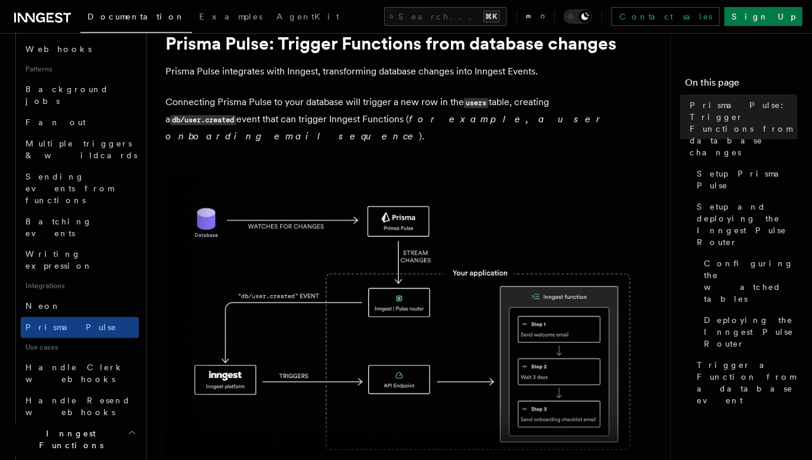
scroll to position [536, 0]
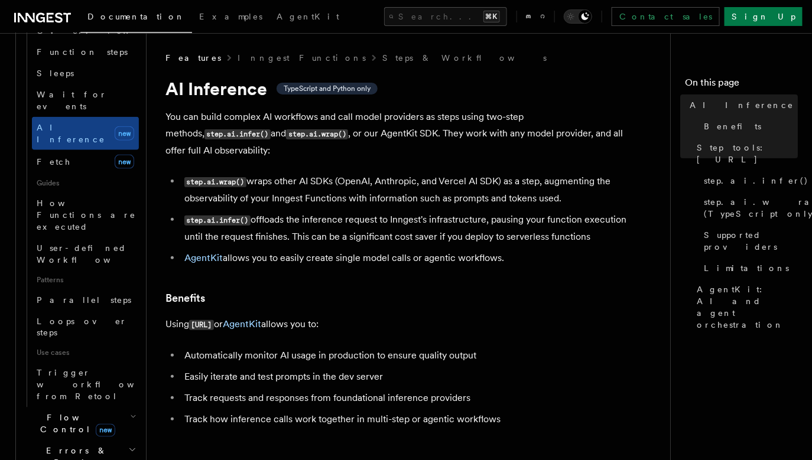
scroll to position [440, 0]
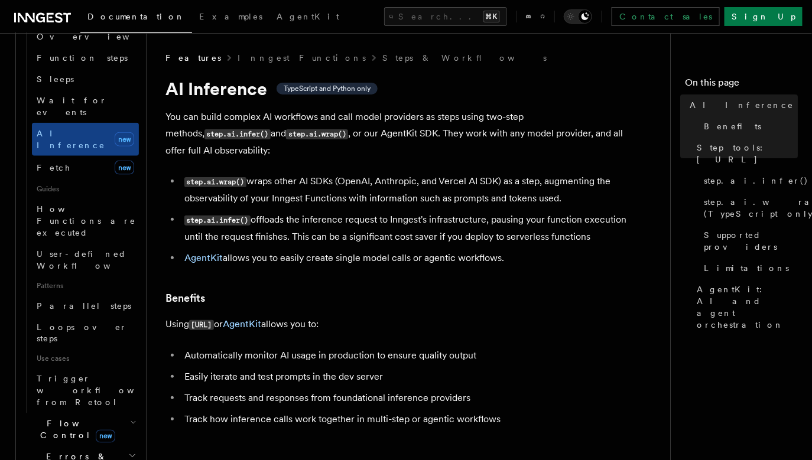
click at [113, 414] on h2 "Flow Control new" at bounding box center [80, 430] width 118 height 33
click at [79, 447] on link "Overview" at bounding box center [85, 457] width 107 height 21
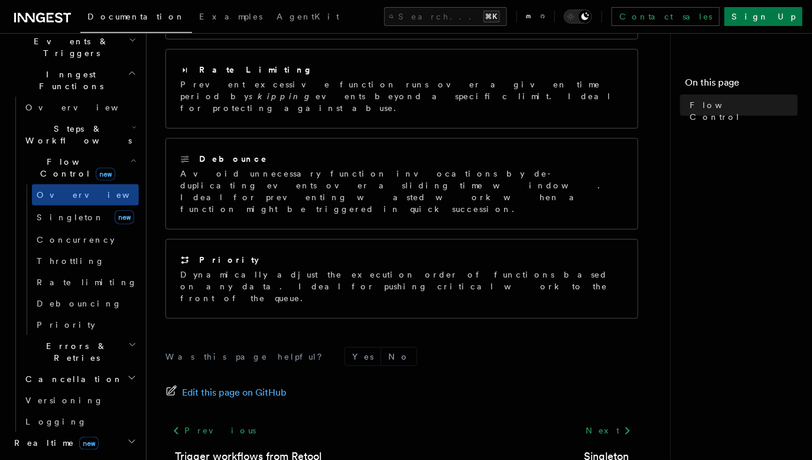
scroll to position [408, 0]
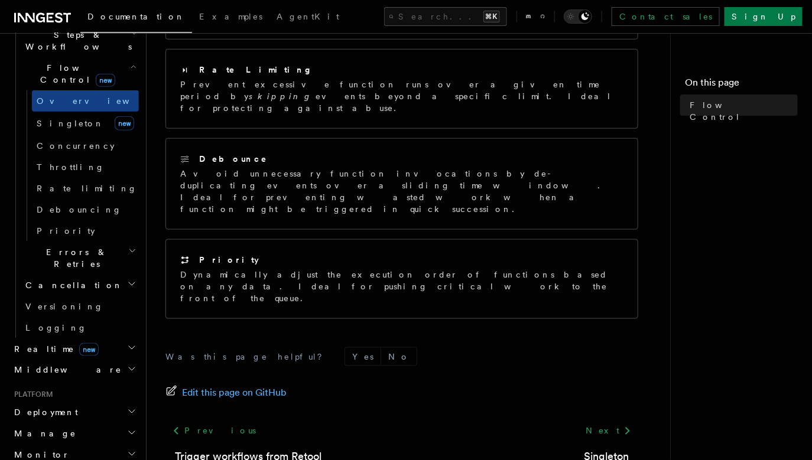
click at [106, 402] on h2 "Deployment" at bounding box center [73, 412] width 129 height 21
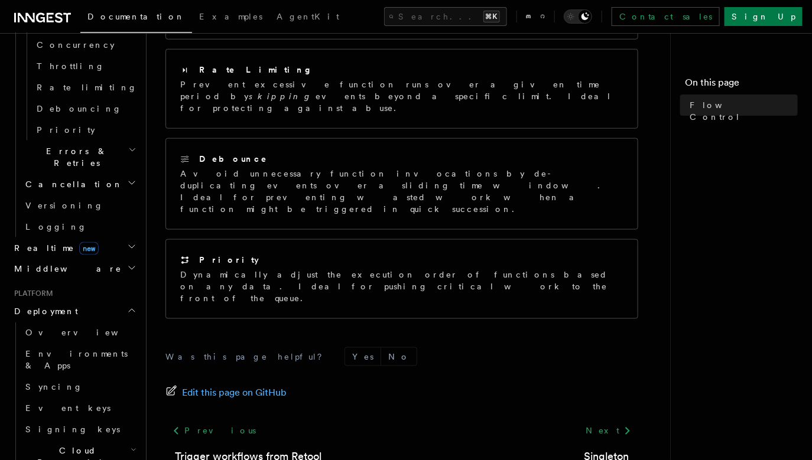
scroll to position [513, 0]
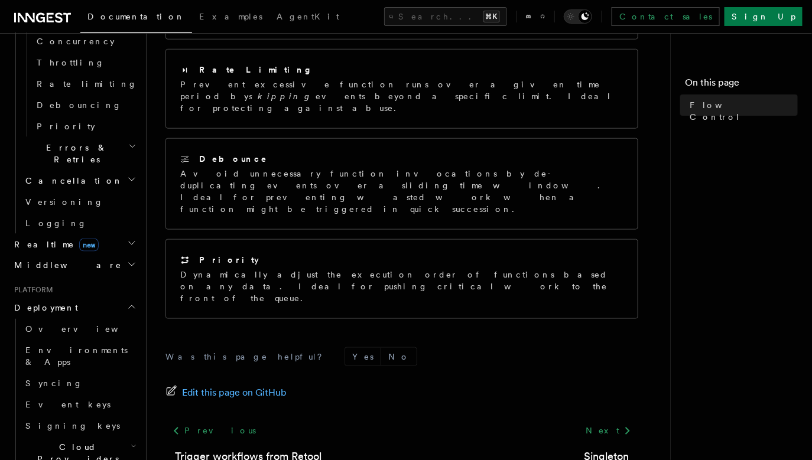
click at [97, 442] on span "Cloud Providers Setup" at bounding box center [76, 459] width 110 height 35
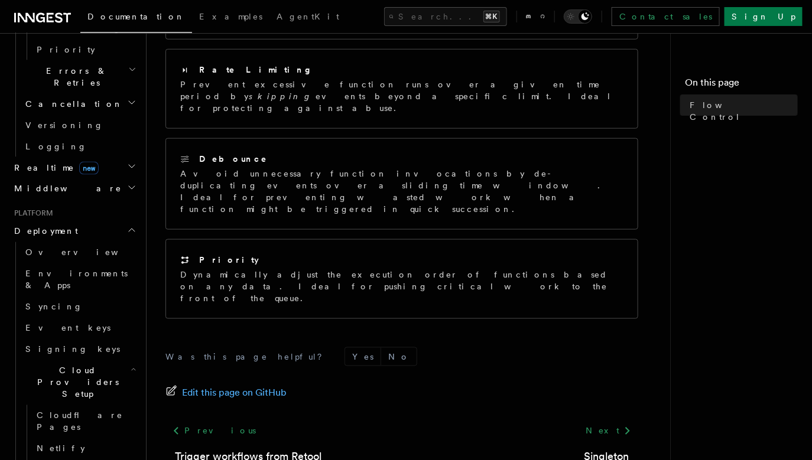
scroll to position [591, 0]
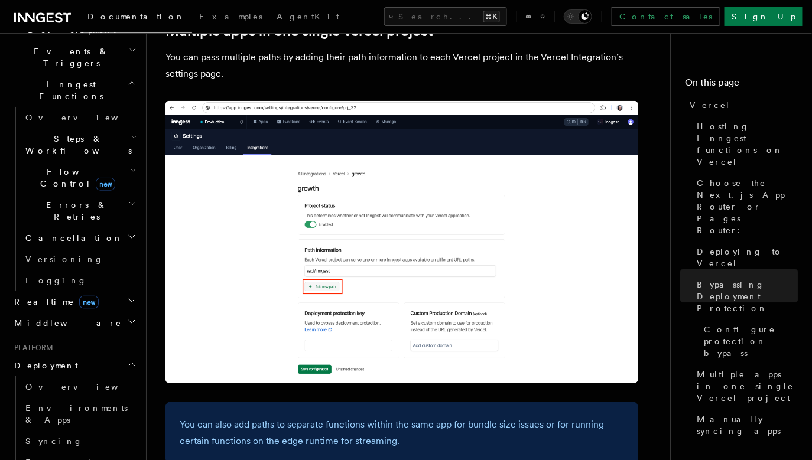
scroll to position [207, 0]
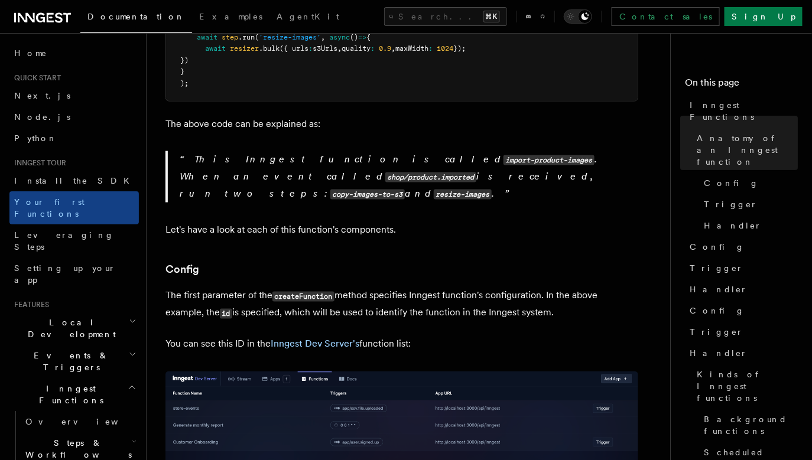
scroll to position [524, 0]
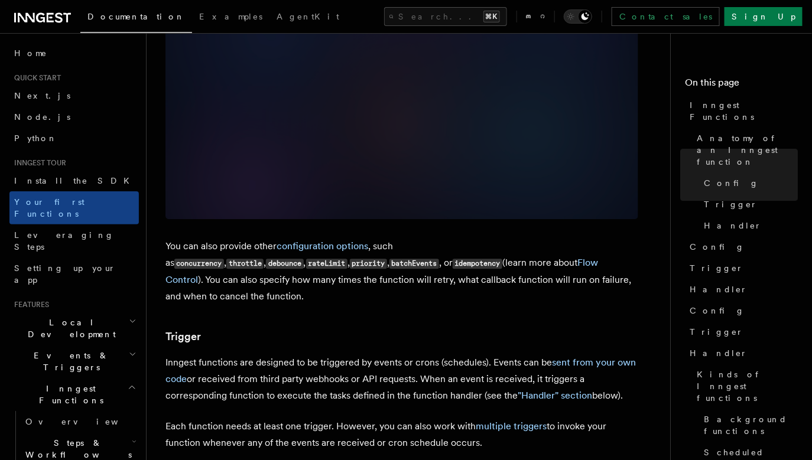
scroll to position [949, 0]
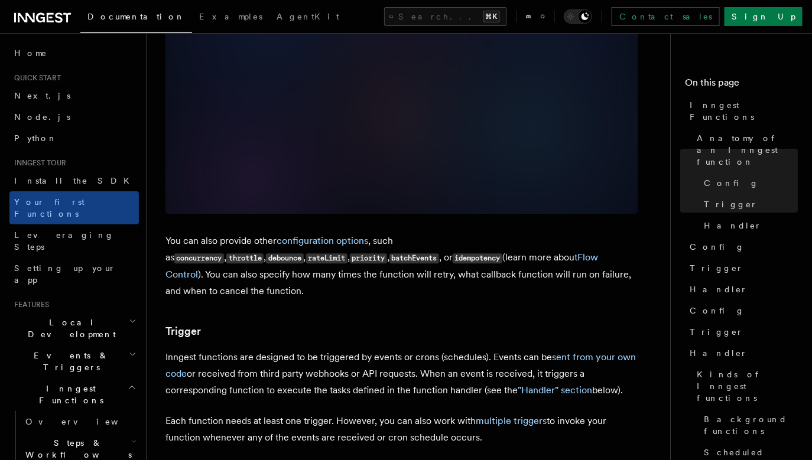
click at [265, 246] on p "You can also provide other configuration options , such as concurrency , thrott…" at bounding box center [401, 266] width 473 height 67
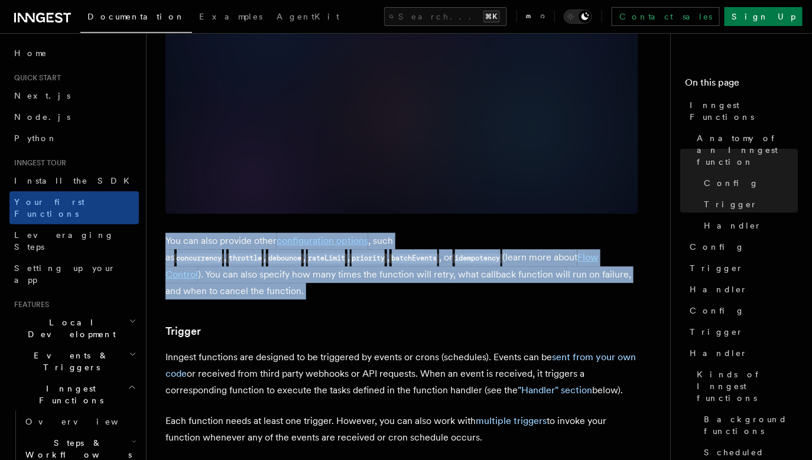
click at [265, 246] on p "You can also provide other configuration options , such as concurrency , thrott…" at bounding box center [401, 266] width 473 height 67
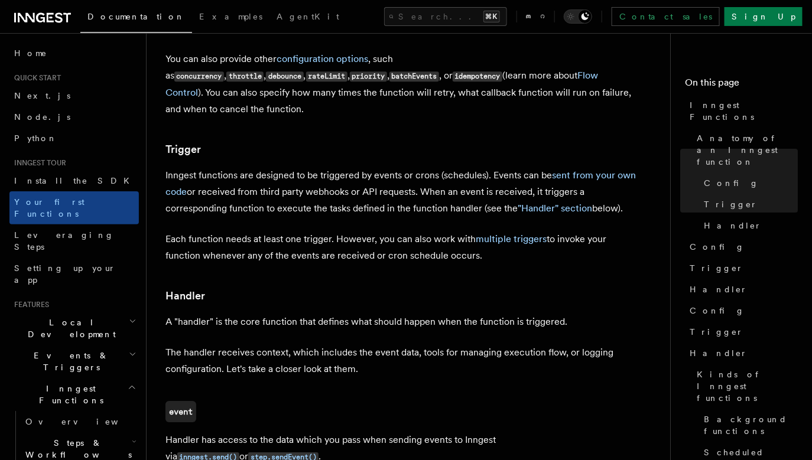
scroll to position [1149, 0]
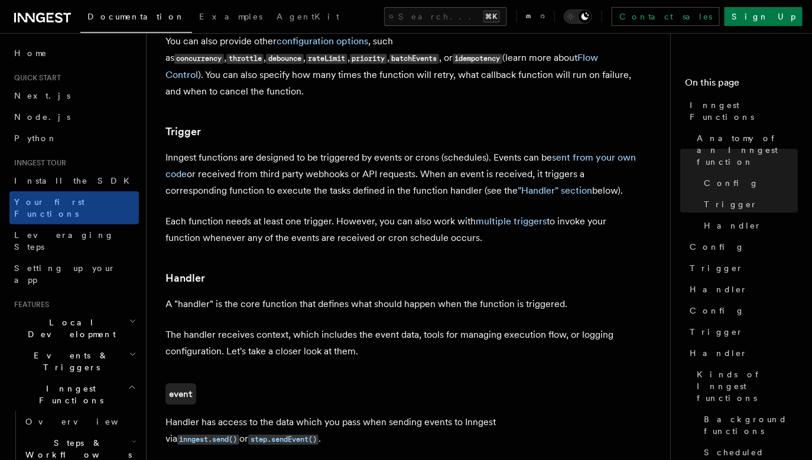
click at [373, 150] on p "Inngest functions are designed to be triggered by events or crons (schedules). …" at bounding box center [401, 175] width 473 height 50
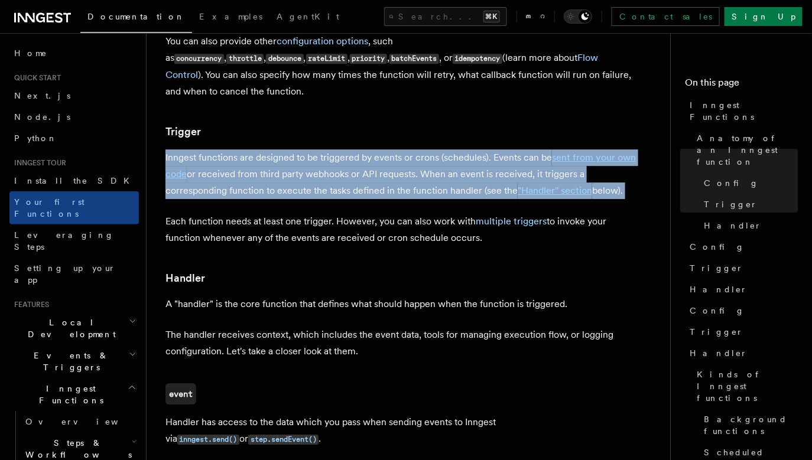
click at [373, 150] on p "Inngest functions are designed to be triggered by events or crons (schedules). …" at bounding box center [401, 175] width 473 height 50
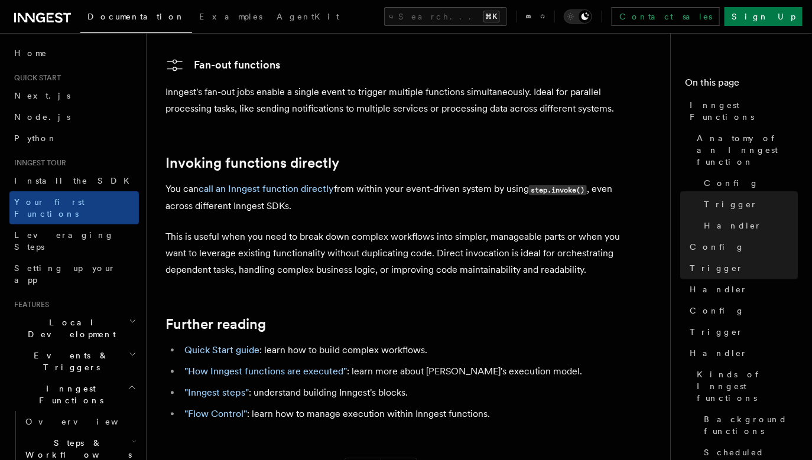
scroll to position [2286, 0]
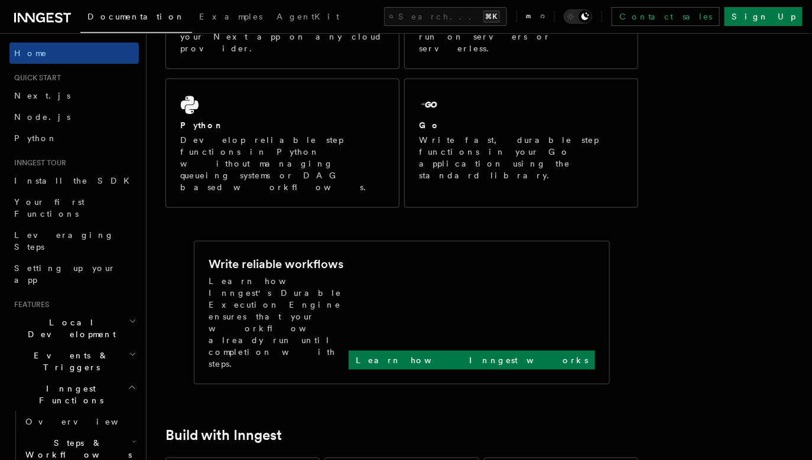
scroll to position [303, 0]
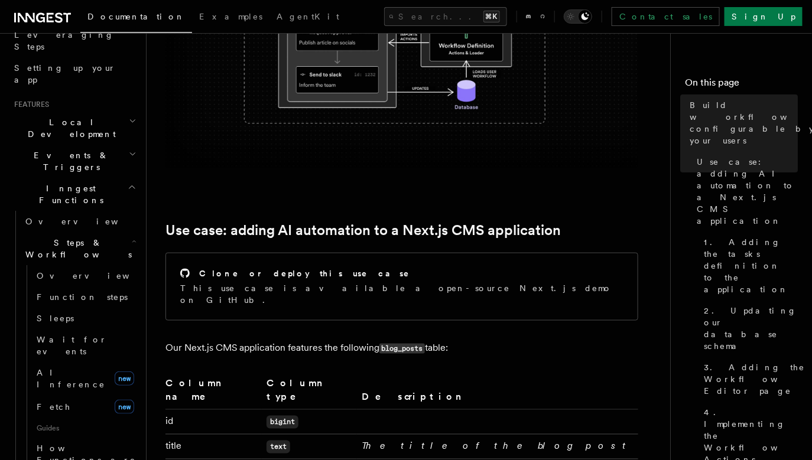
scroll to position [356, 0]
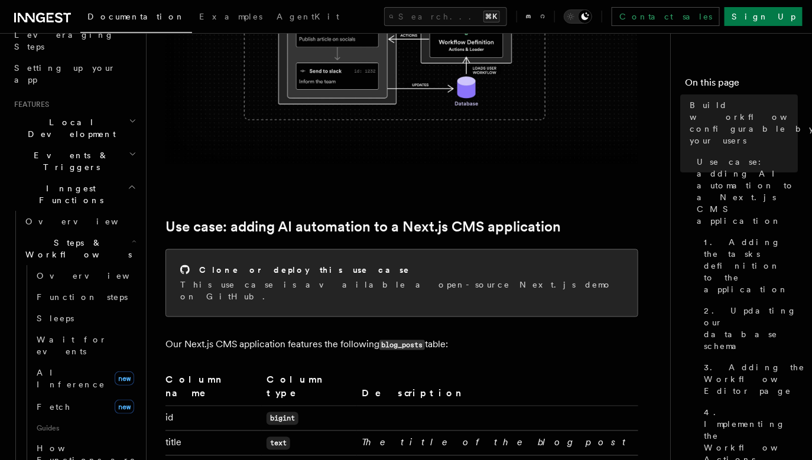
click at [340, 258] on div "Clone or deploy this use case This use case is available a open-source Next.js …" at bounding box center [402, 283] width 472 height 67
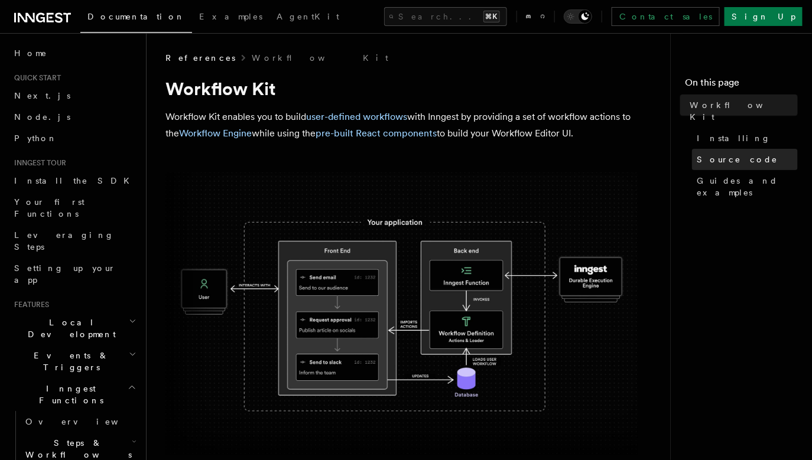
click at [702, 154] on span "Source code" at bounding box center [738, 160] width 82 height 12
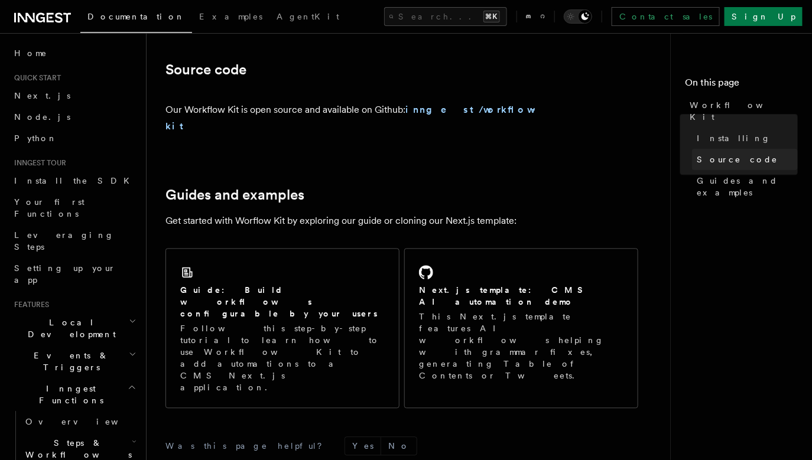
scroll to position [703, 0]
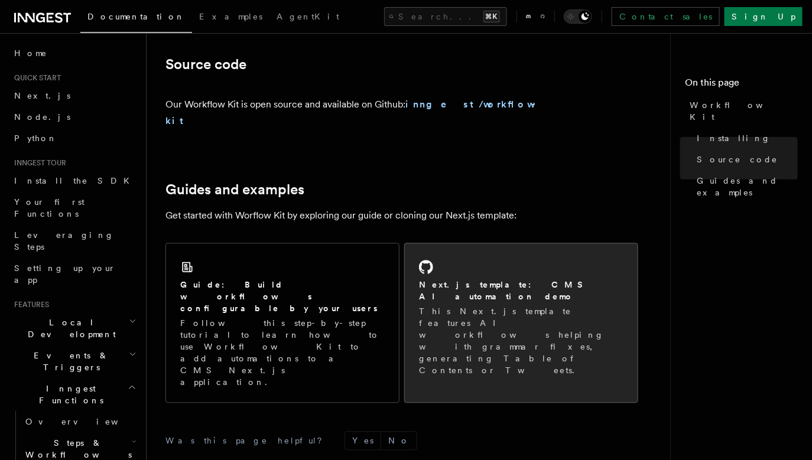
click at [546, 280] on h2 "Next.js template: CMS AI automation demo" at bounding box center [521, 292] width 204 height 24
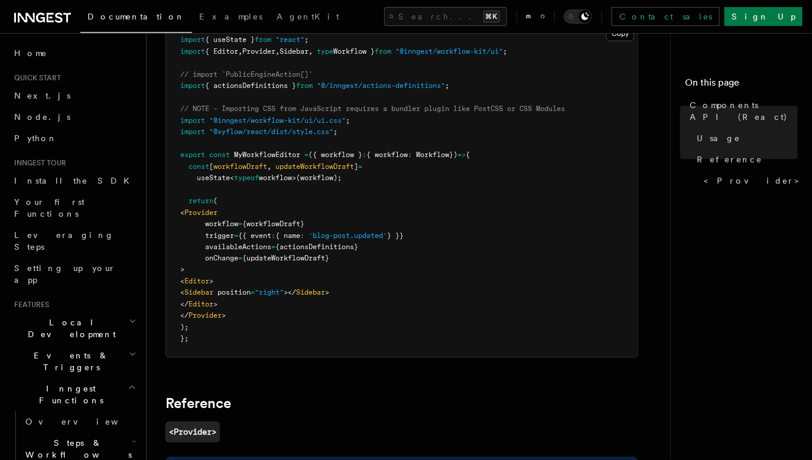
scroll to position [489, 0]
